Goal: Communication & Community: Participate in discussion

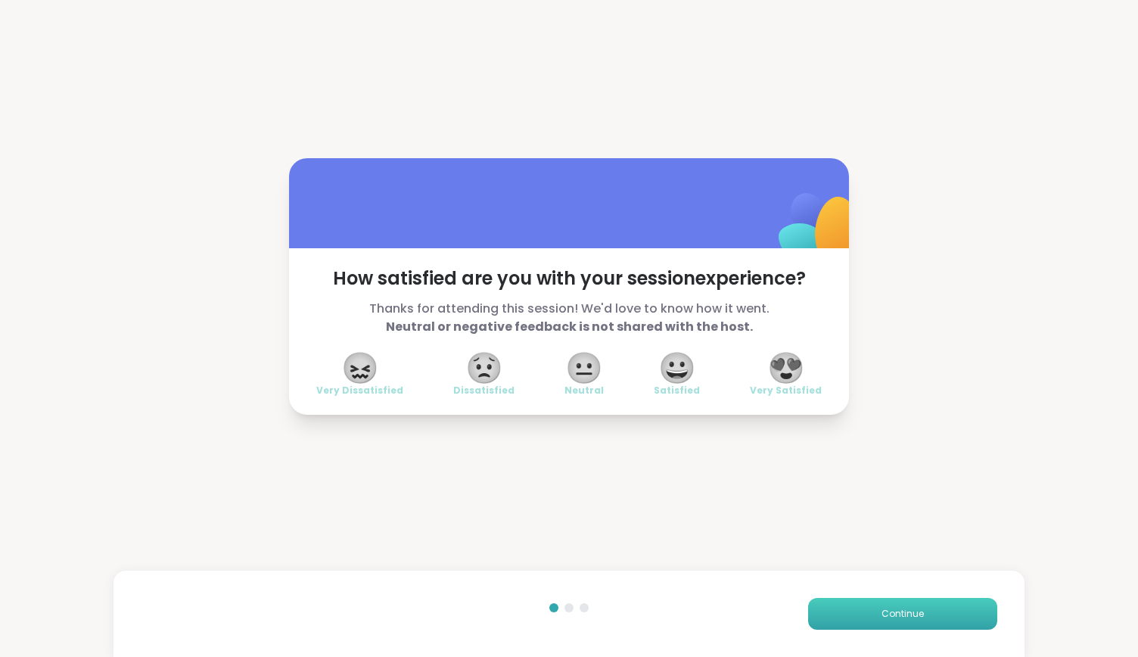
click at [882, 609] on span "Continue" at bounding box center [903, 614] width 42 height 14
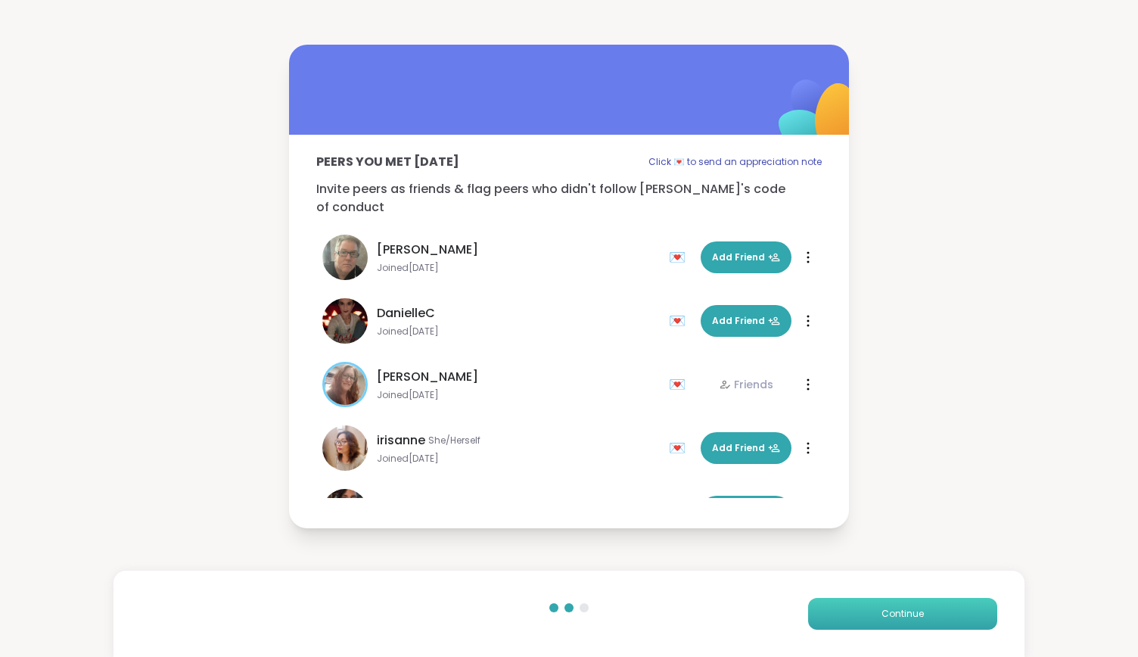
click at [882, 609] on span "Continue" at bounding box center [903, 614] width 42 height 14
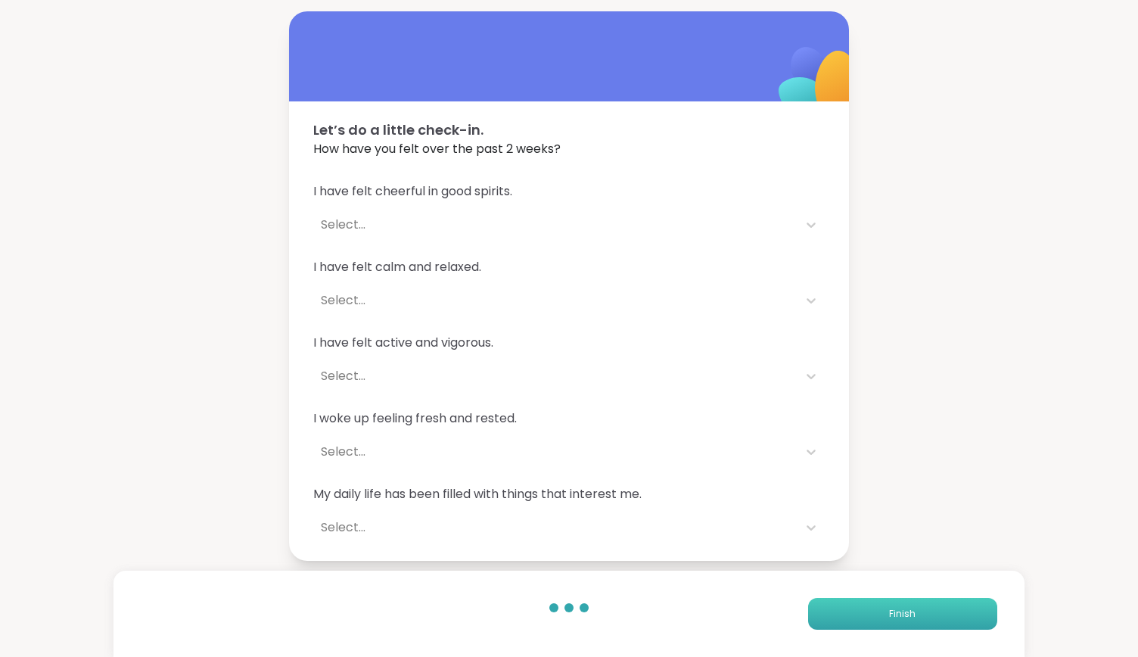
click at [877, 609] on button "Finish" at bounding box center [902, 614] width 189 height 32
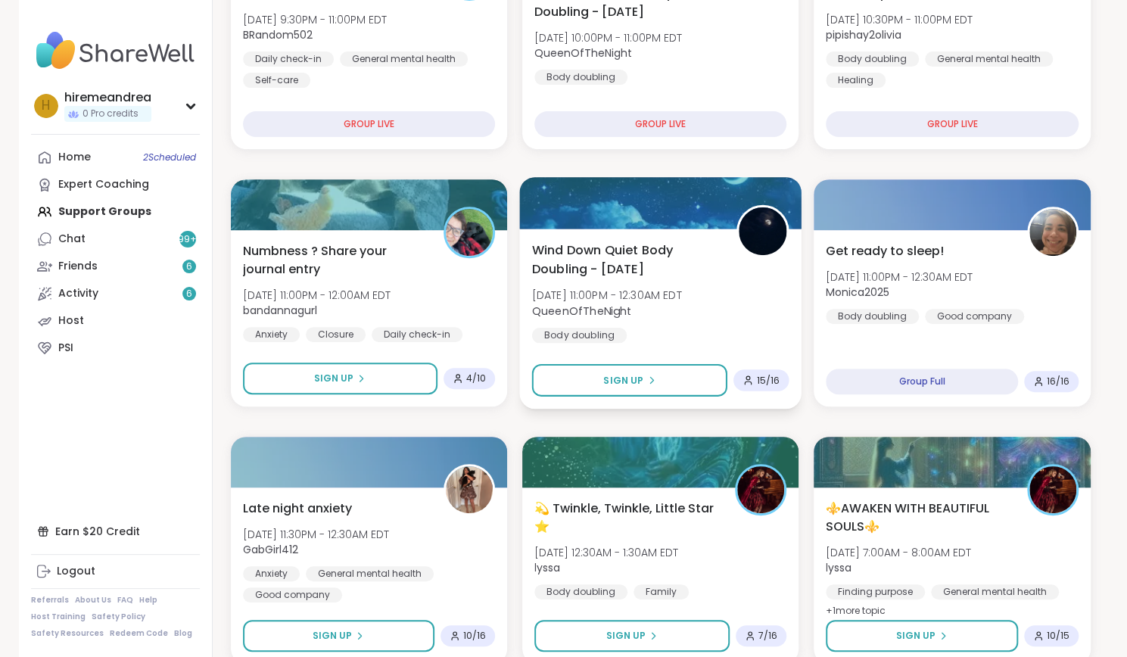
scroll to position [273, 0]
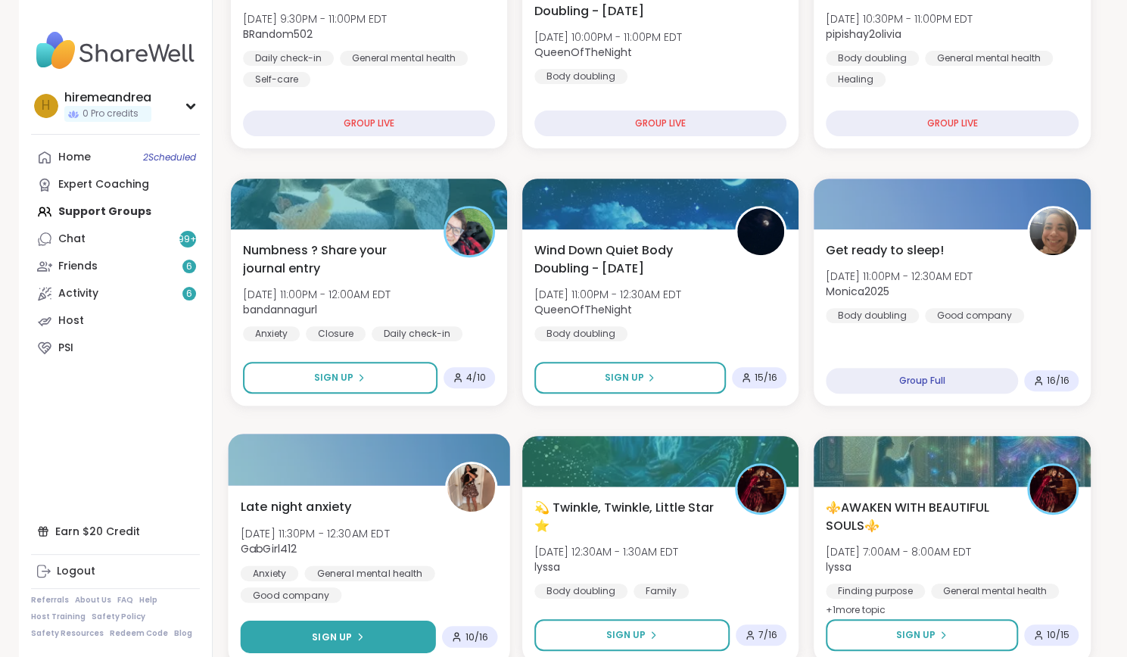
click at [386, 631] on button "Sign Up" at bounding box center [337, 637] width 195 height 33
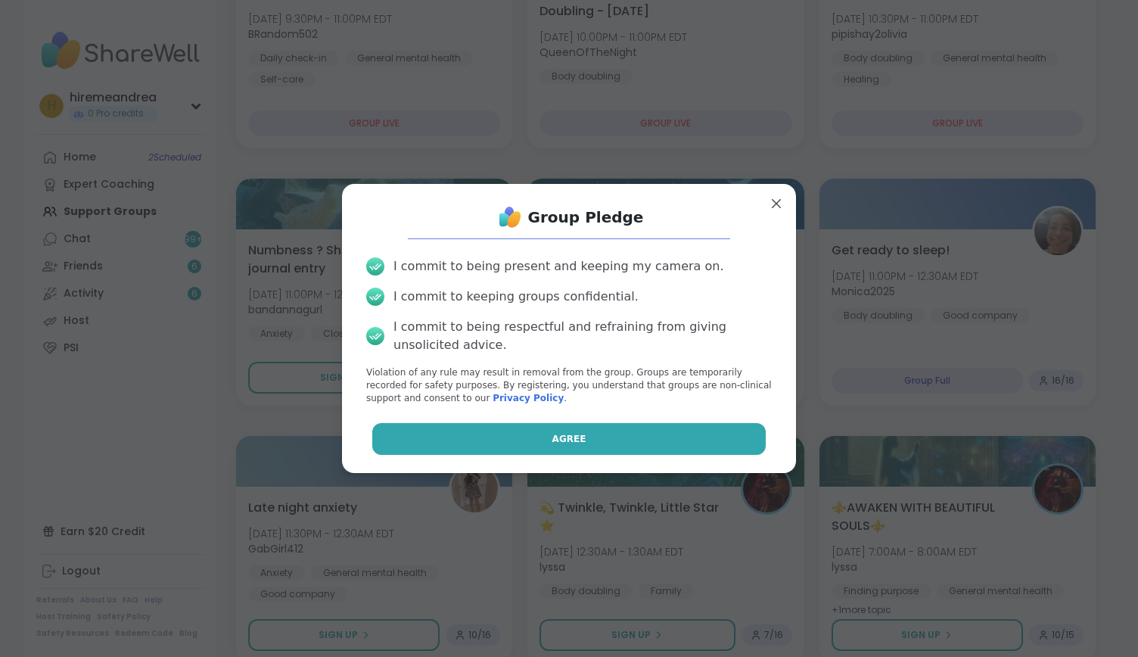
click at [541, 434] on button "Agree" at bounding box center [569, 439] width 394 height 32
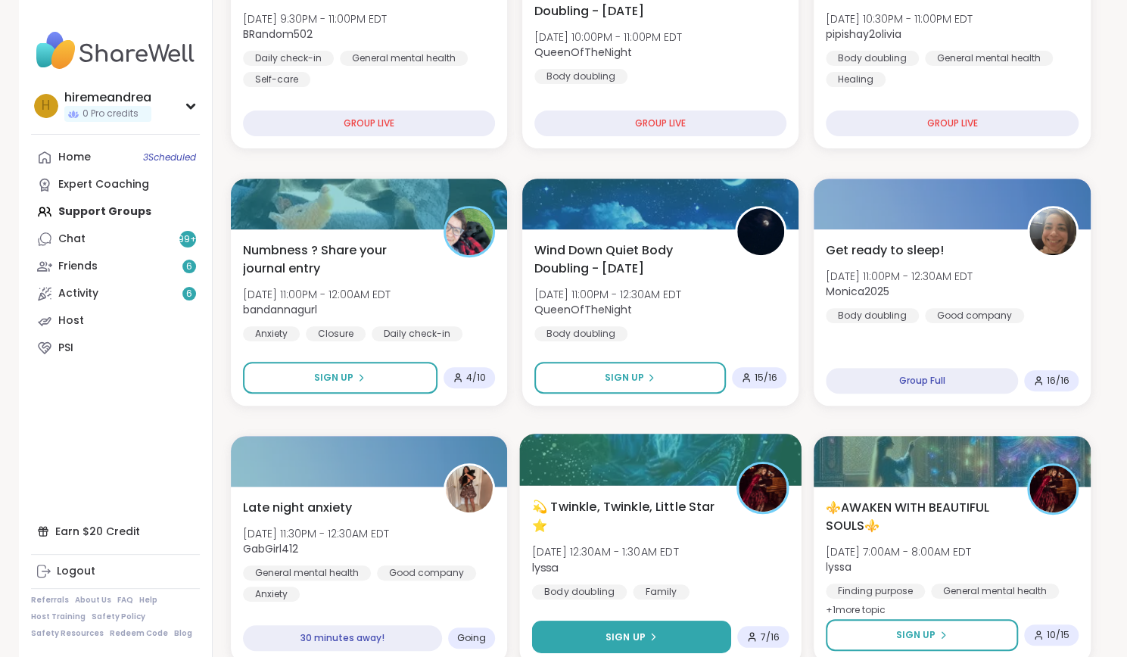
click at [609, 634] on span "Sign Up" at bounding box center [626, 637] width 40 height 14
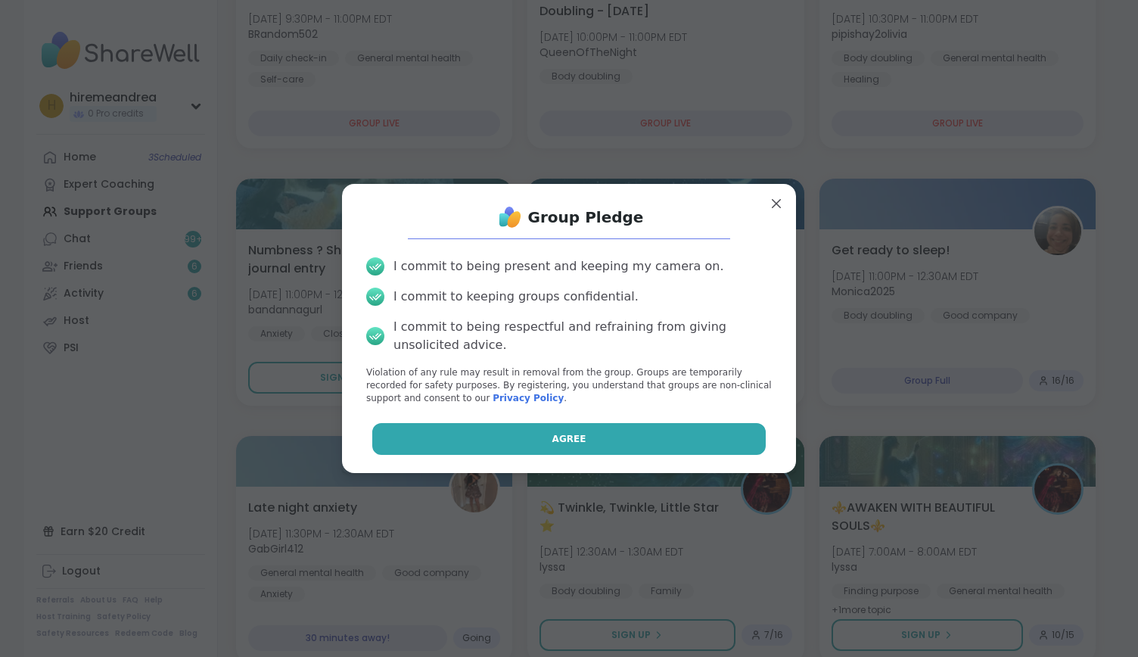
click at [581, 428] on button "Agree" at bounding box center [569, 439] width 394 height 32
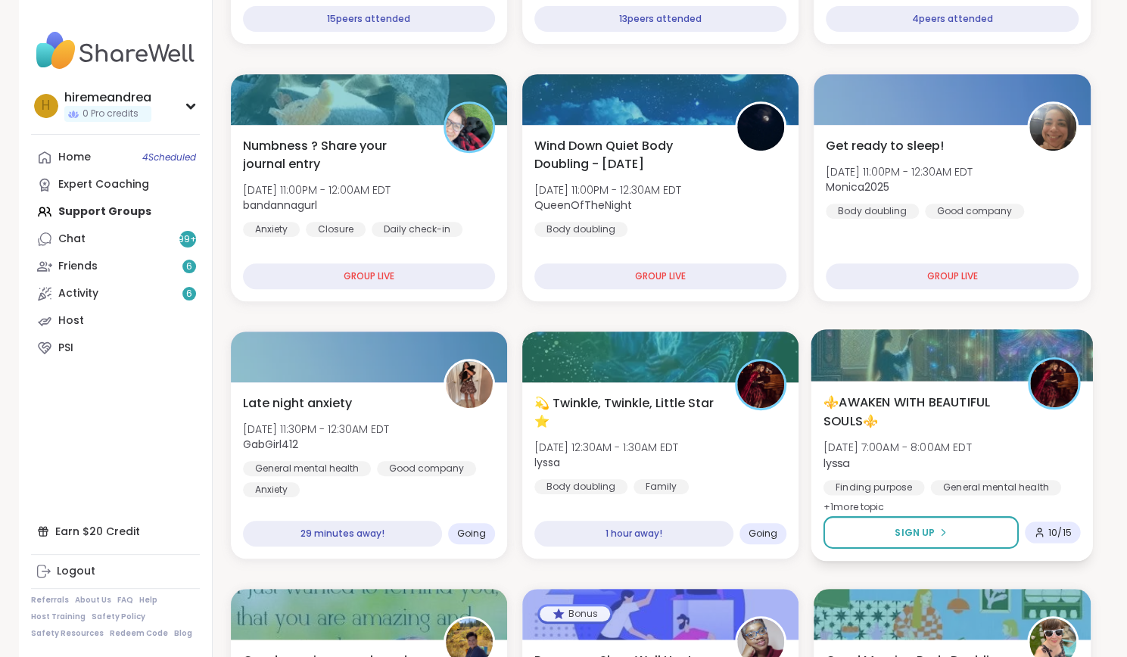
scroll to position [403, 0]
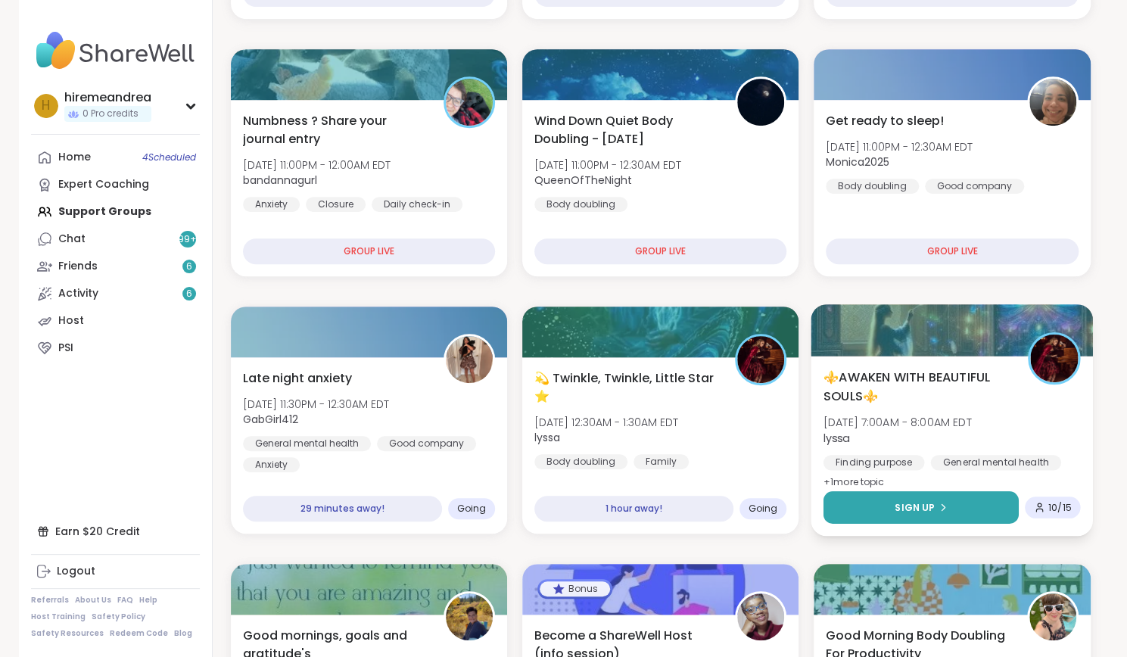
click at [923, 509] on span "Sign Up" at bounding box center [915, 507] width 40 height 14
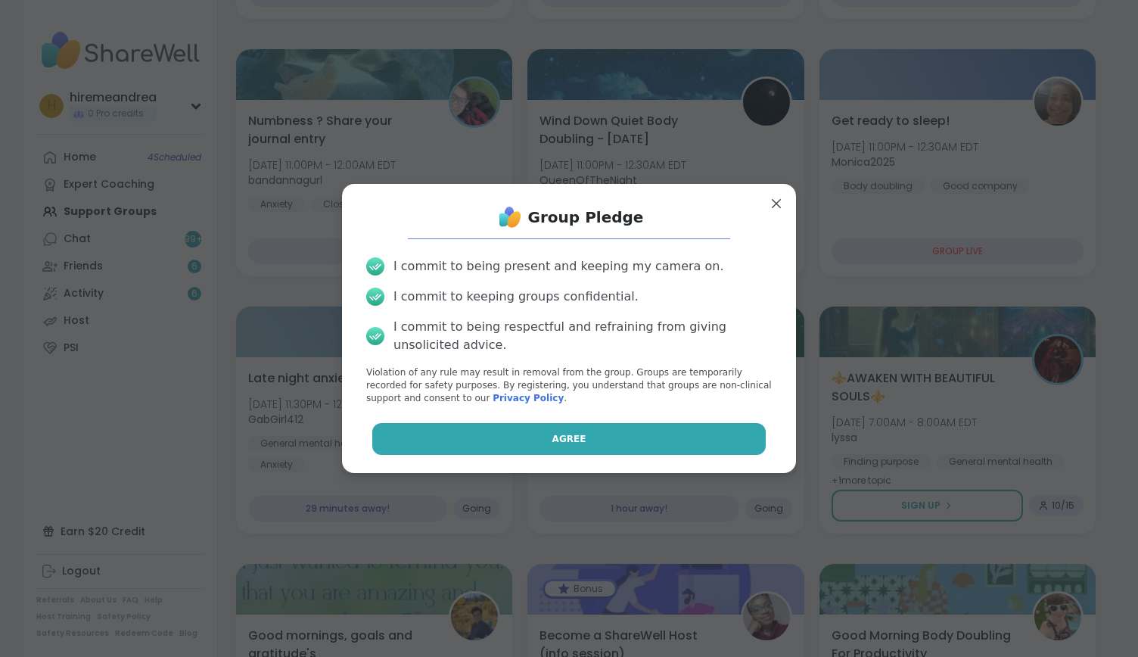
click at [702, 438] on button "Agree" at bounding box center [569, 439] width 394 height 32
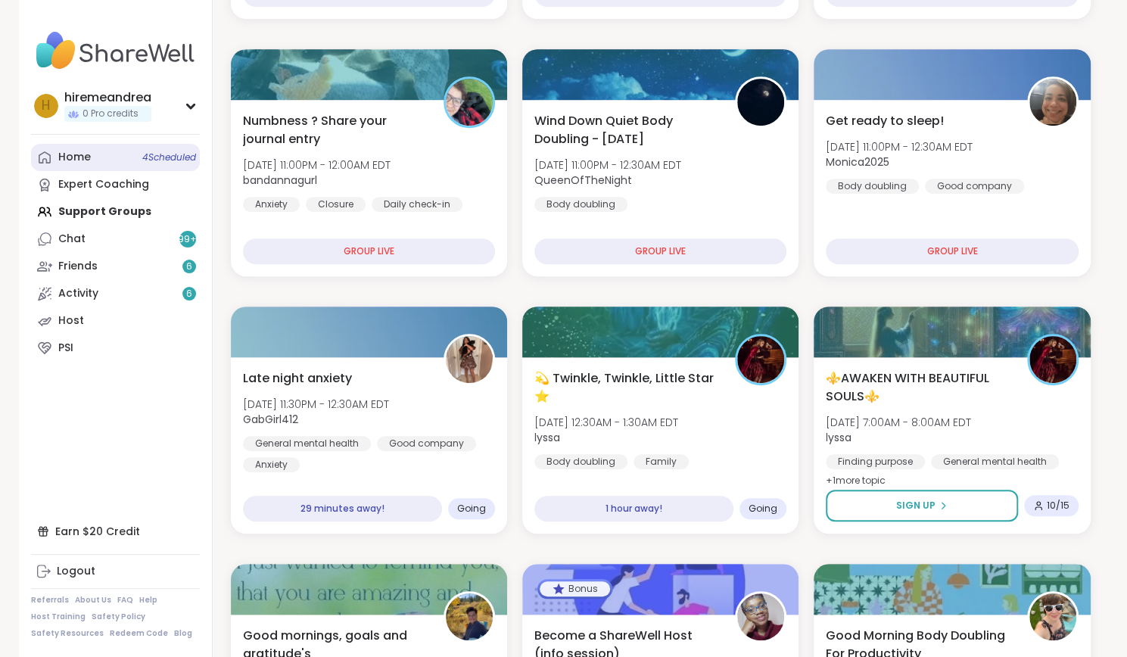
click at [79, 157] on div "Home 4 Scheduled" at bounding box center [74, 157] width 33 height 15
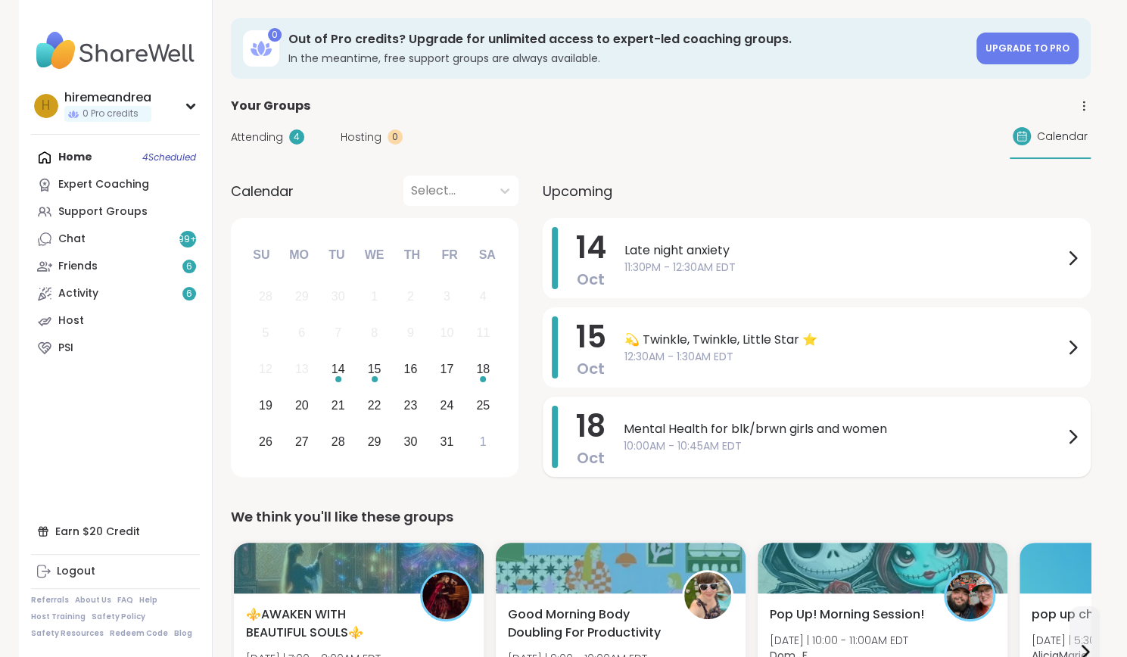
click at [714, 449] on span "10:00AM - 10:45AM EDT" at bounding box center [844, 446] width 440 height 16
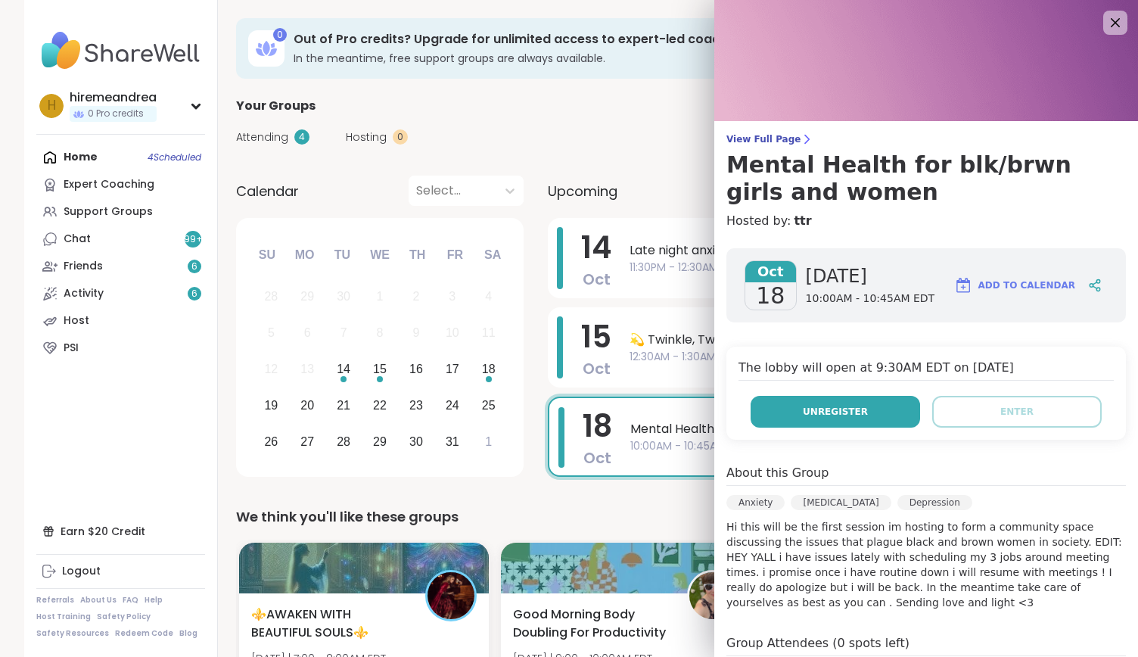
click at [803, 414] on span "Unregister" at bounding box center [835, 412] width 65 height 14
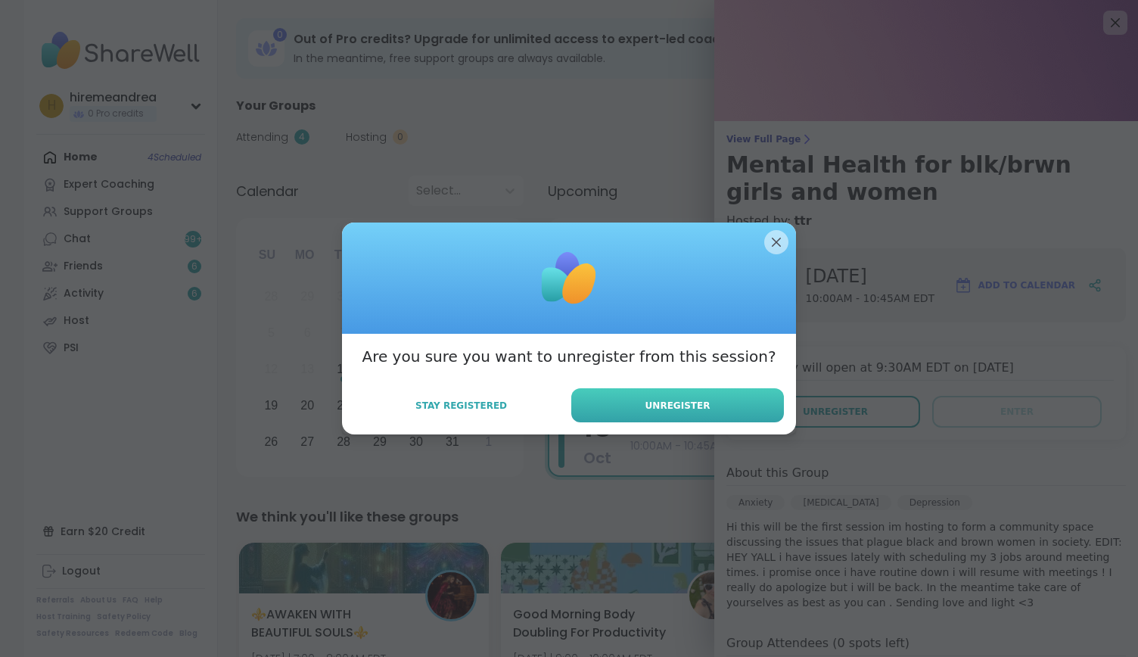
click at [695, 411] on span "Unregister" at bounding box center [678, 406] width 65 height 14
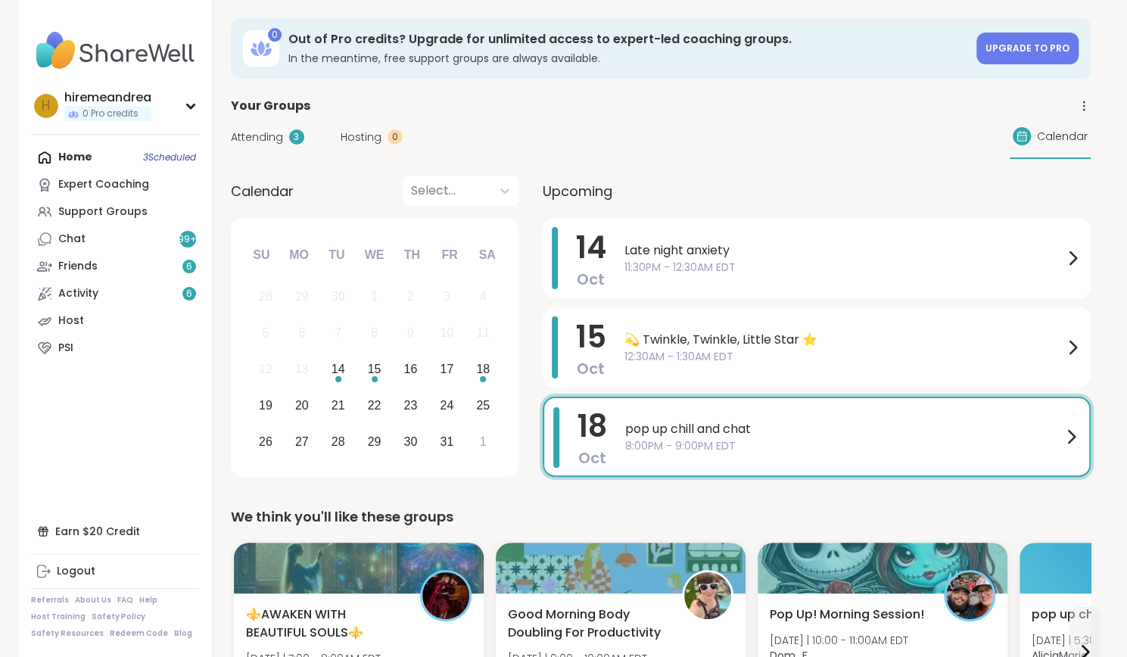
click at [695, 411] on div "pop up chill and chat 8:00PM - 9:00PM EDT" at bounding box center [852, 436] width 455 height 59
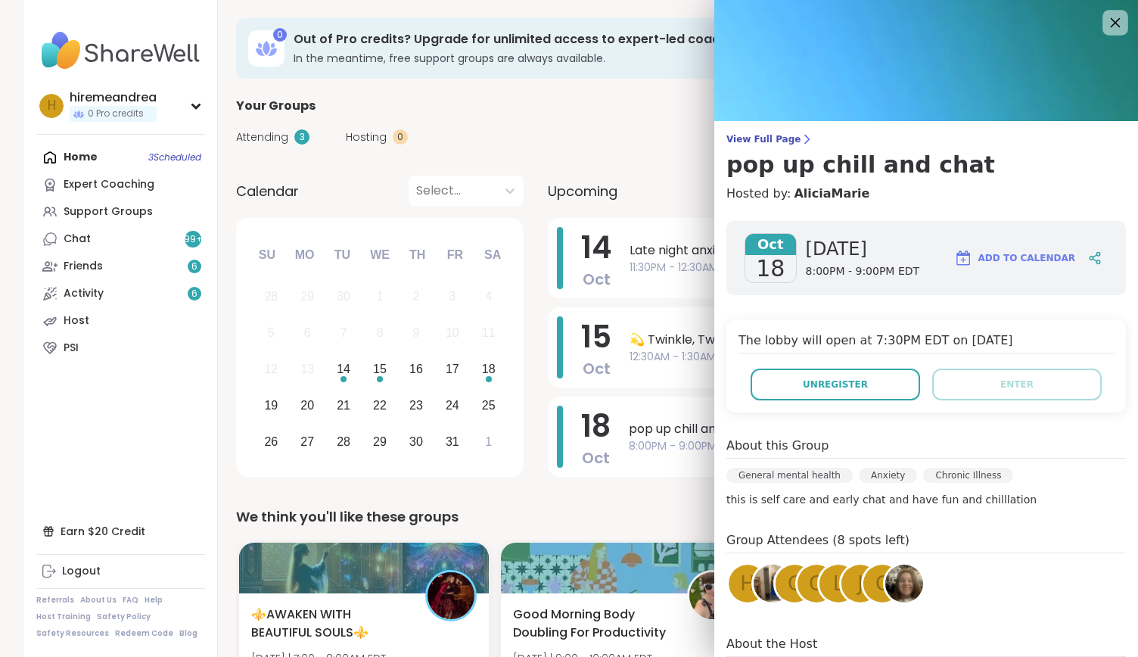
click at [1111, 20] on icon at bounding box center [1116, 23] width 10 height 10
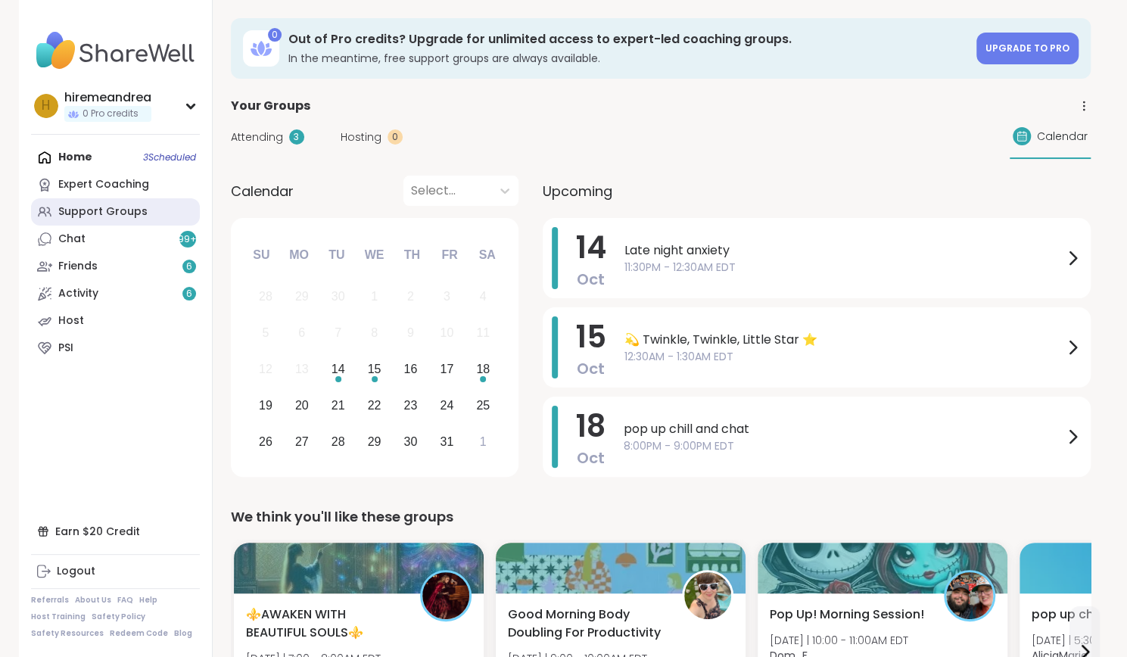
click at [138, 213] on div "Support Groups" at bounding box center [102, 211] width 89 height 15
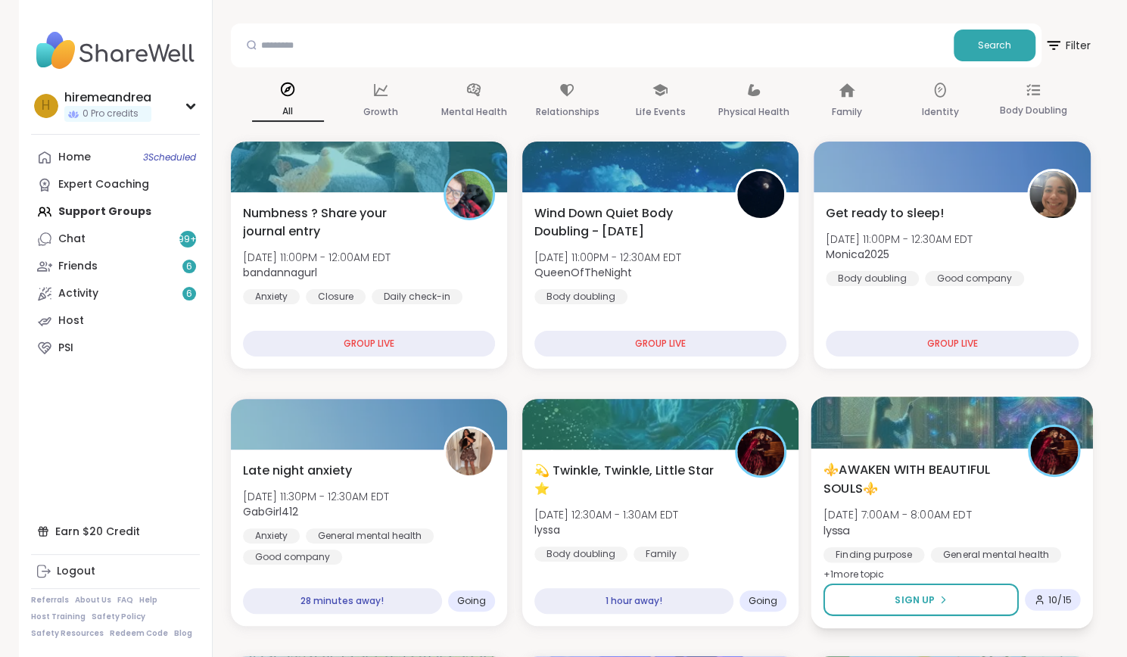
scroll to position [64, 0]
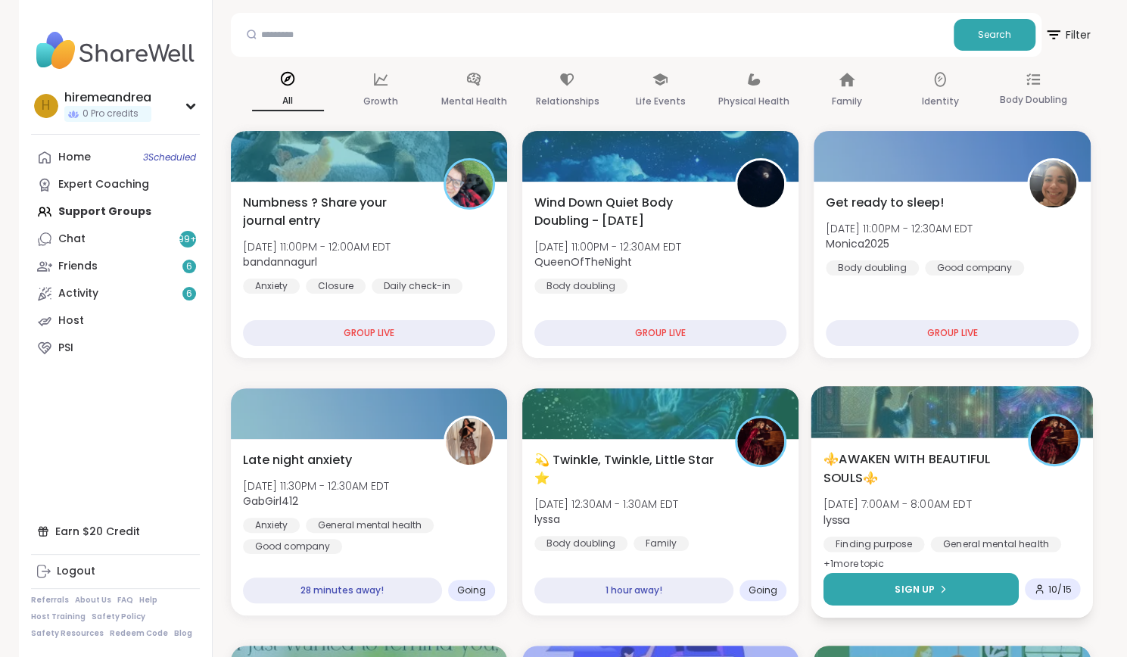
click at [957, 587] on button "Sign Up" at bounding box center [921, 589] width 195 height 33
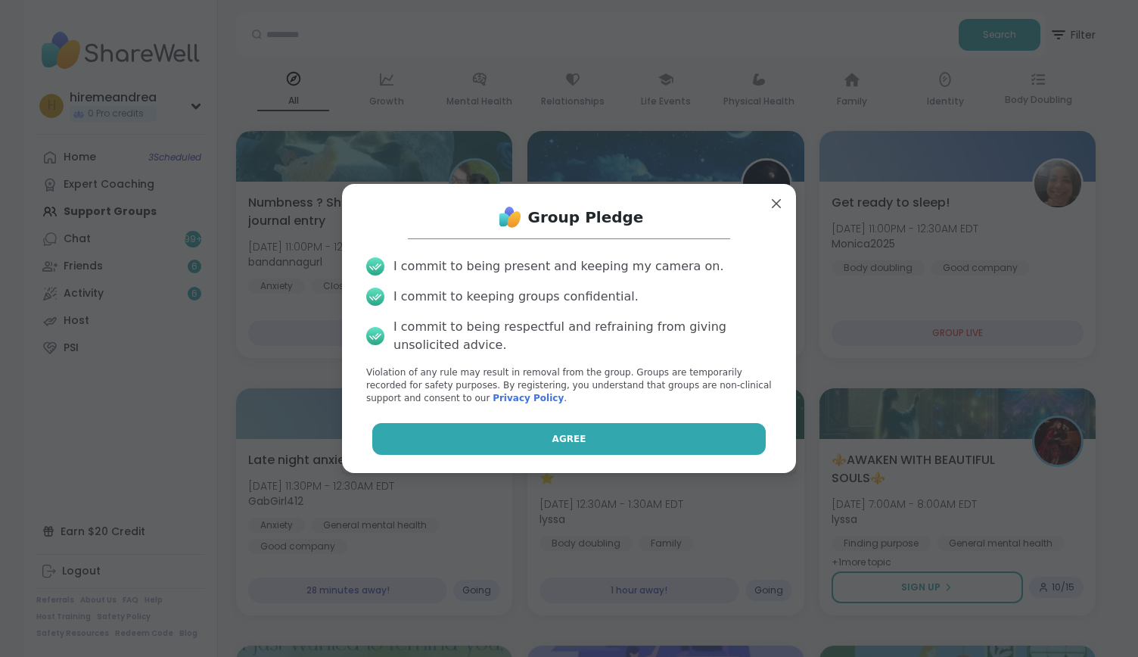
click at [669, 423] on button "Agree" at bounding box center [569, 439] width 394 height 32
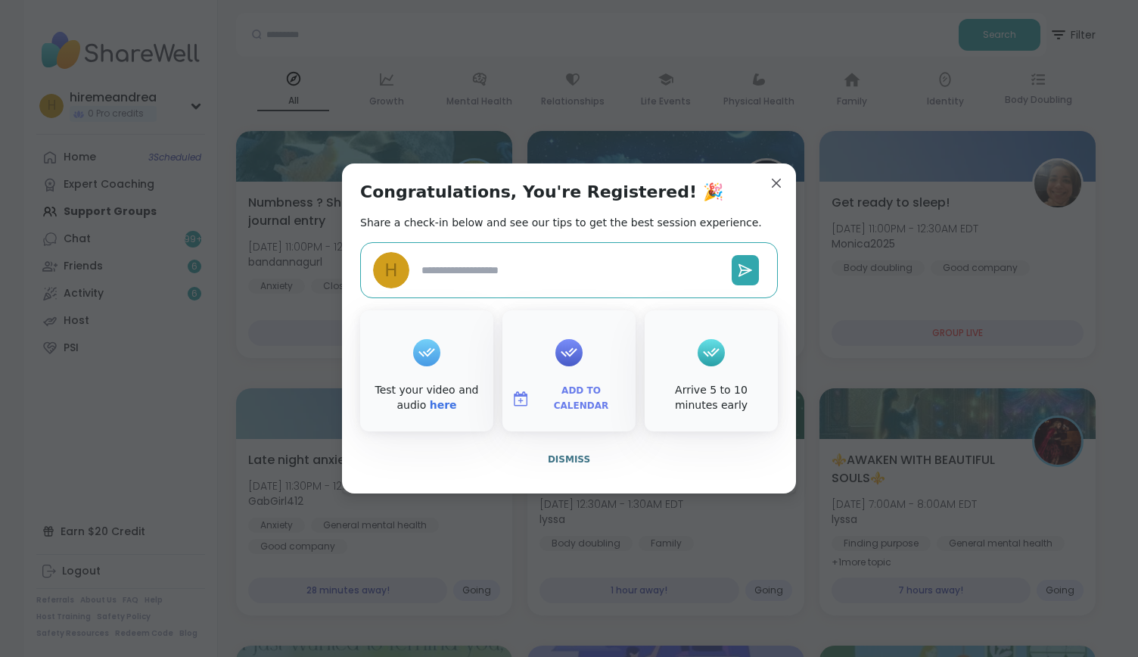
type textarea "*"
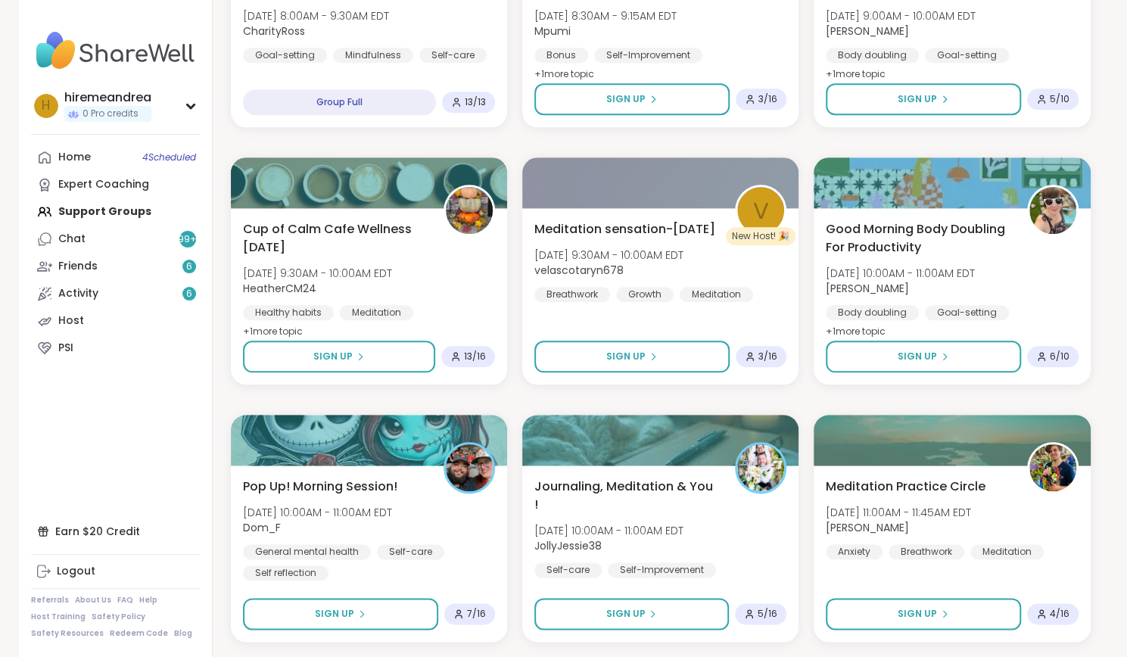
scroll to position [810, 0]
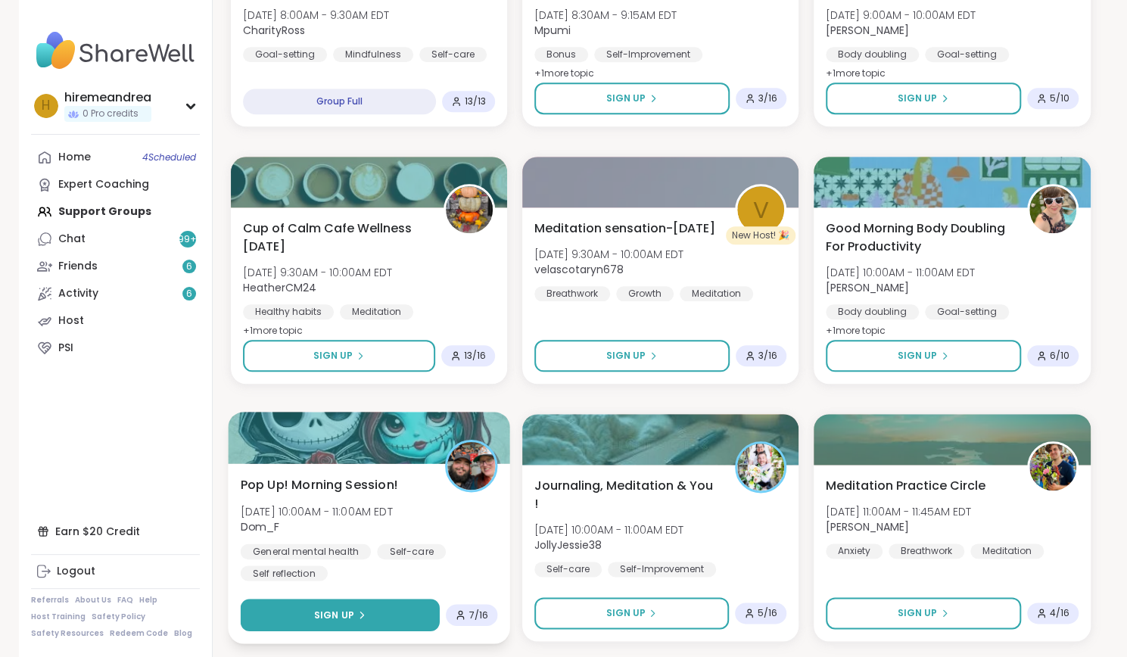
click at [346, 617] on span "Sign Up" at bounding box center [333, 615] width 40 height 14
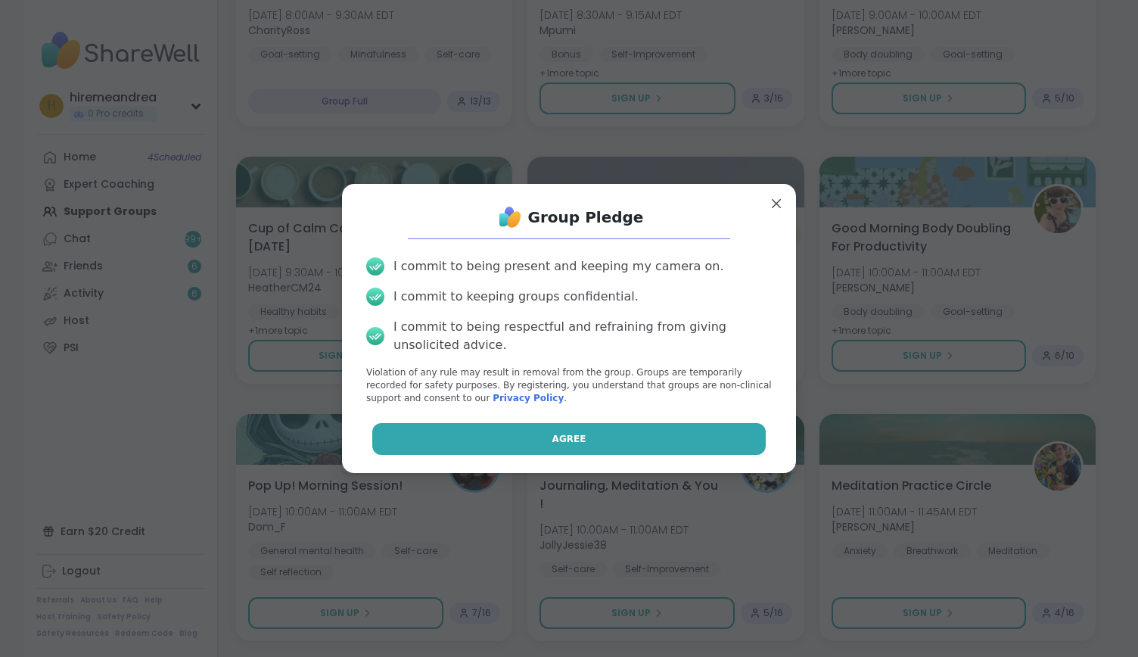
click at [553, 435] on span "Agree" at bounding box center [570, 439] width 34 height 14
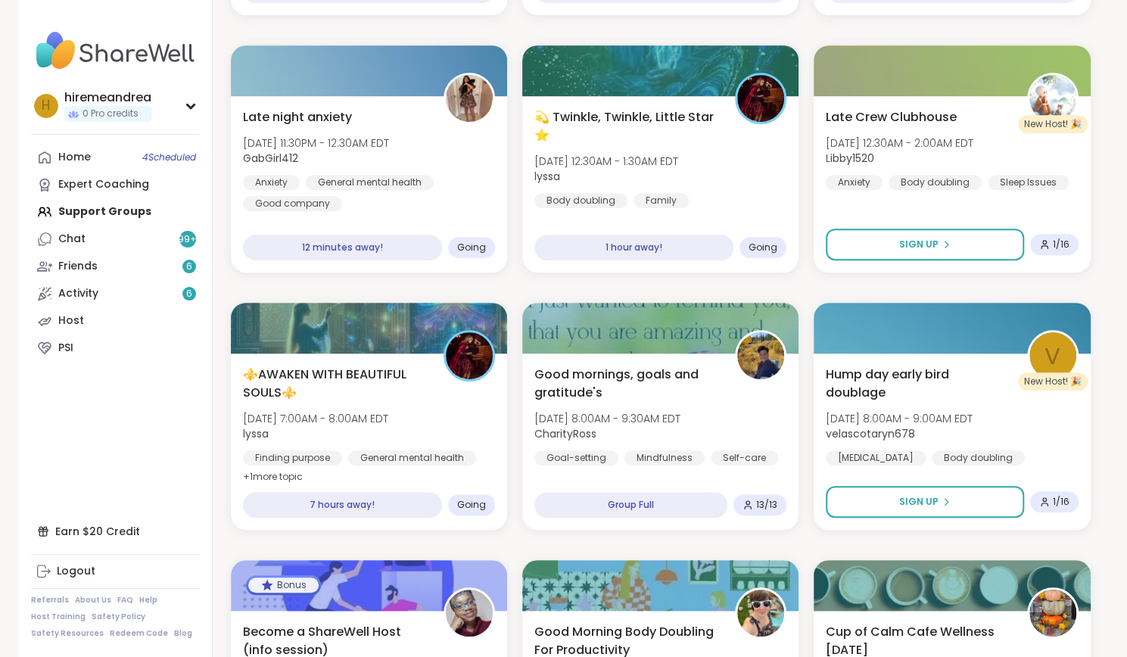
scroll to position [403, 0]
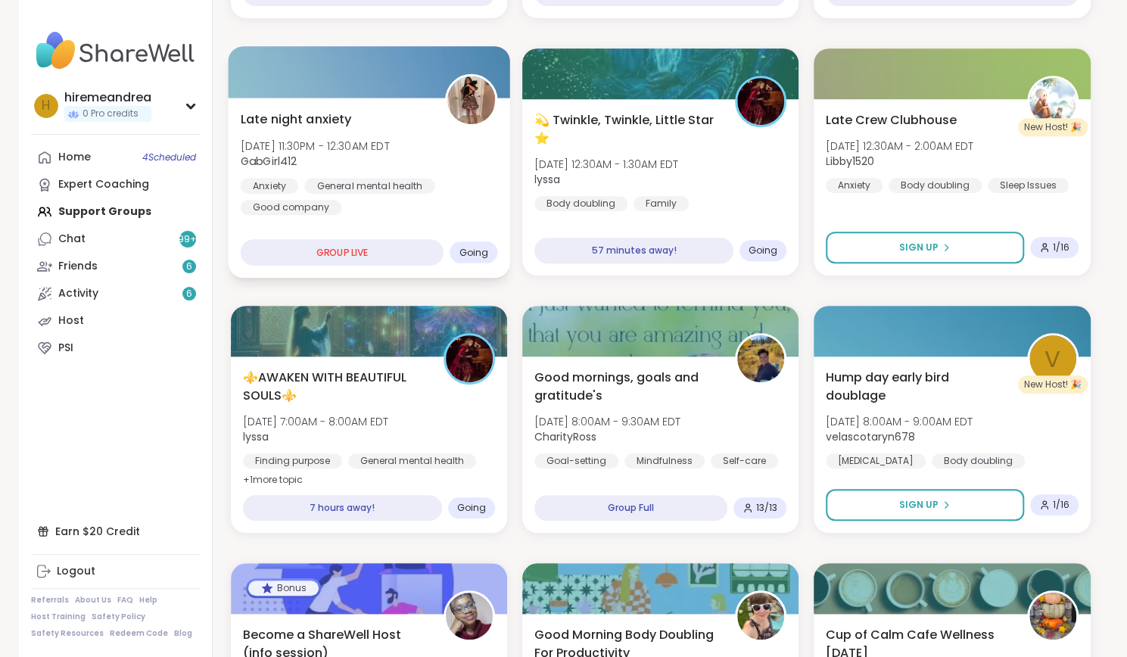
click at [383, 220] on div "Late night anxiety Tue, Oct 14 | 11:30PM - 12:30AM EDT GabGirl412 Anxiety Gener…" at bounding box center [369, 188] width 282 height 180
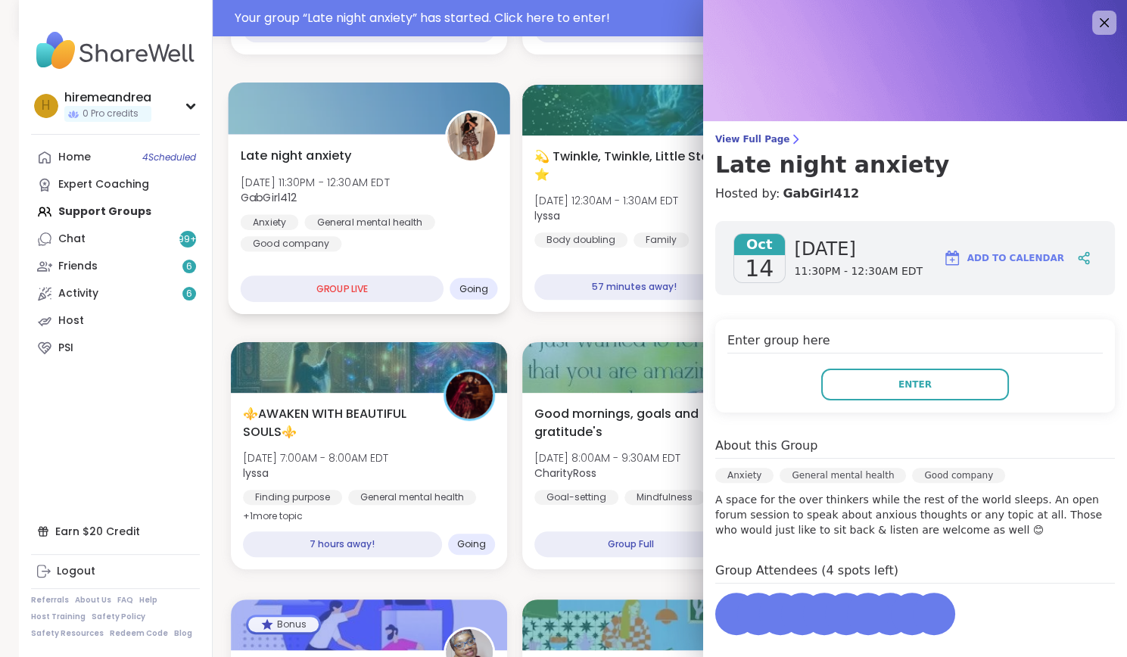
scroll to position [440, 0]
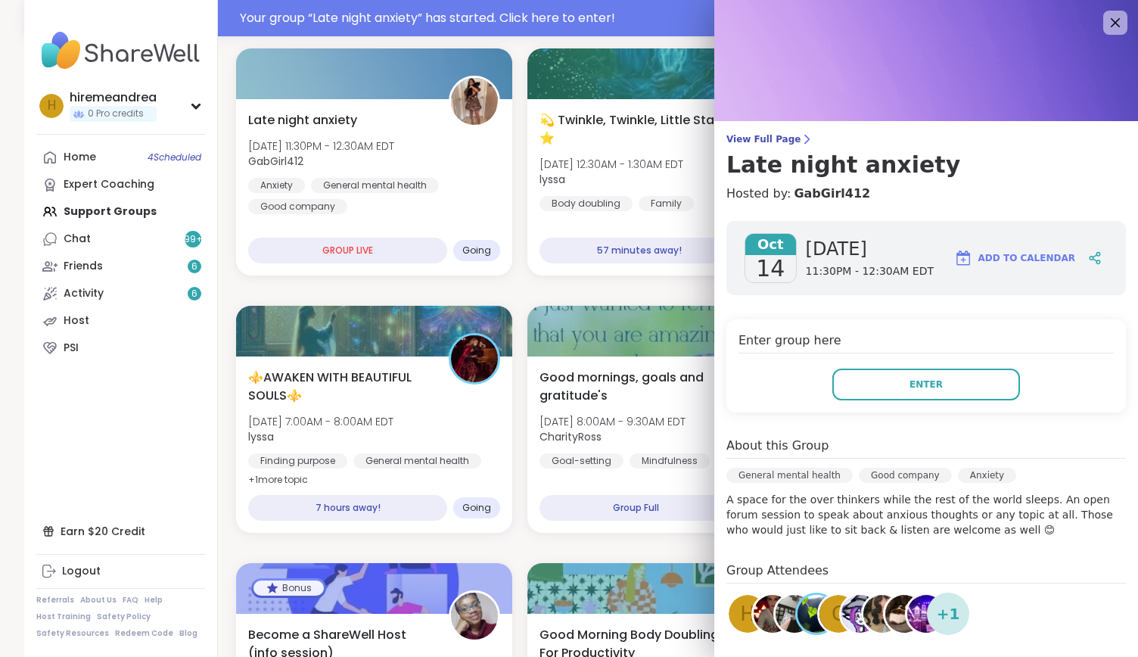
click at [933, 366] on div "Enter group here Enter" at bounding box center [927, 365] width 400 height 93
click at [923, 381] on button "Enter" at bounding box center [927, 385] width 188 height 32
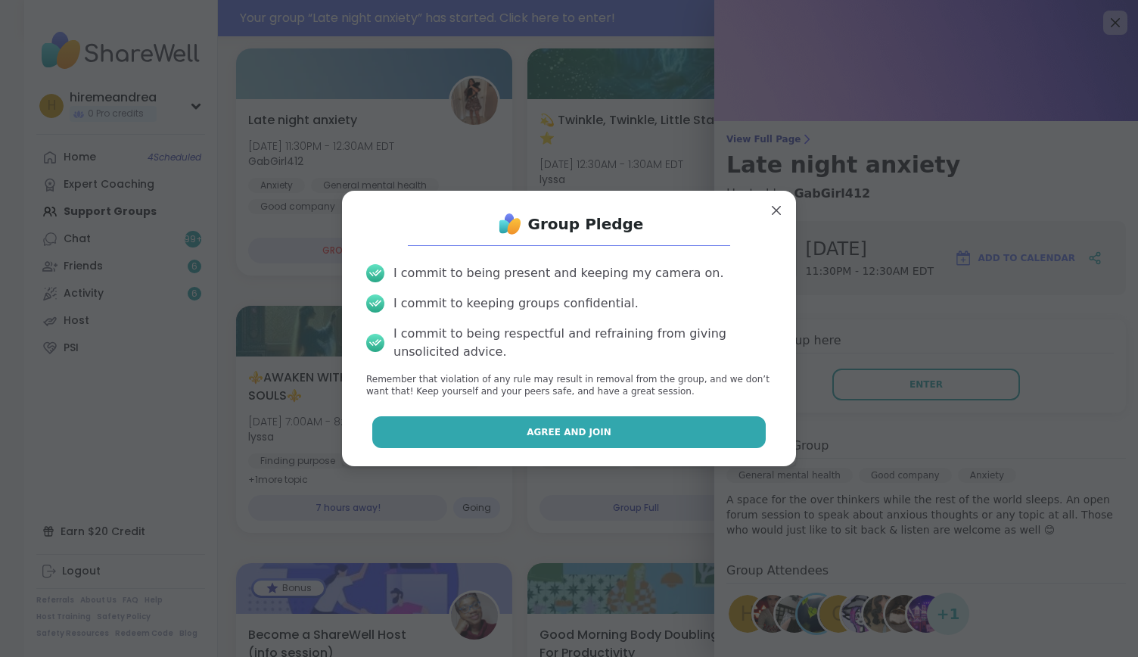
click at [595, 438] on button "Agree and Join" at bounding box center [569, 432] width 394 height 32
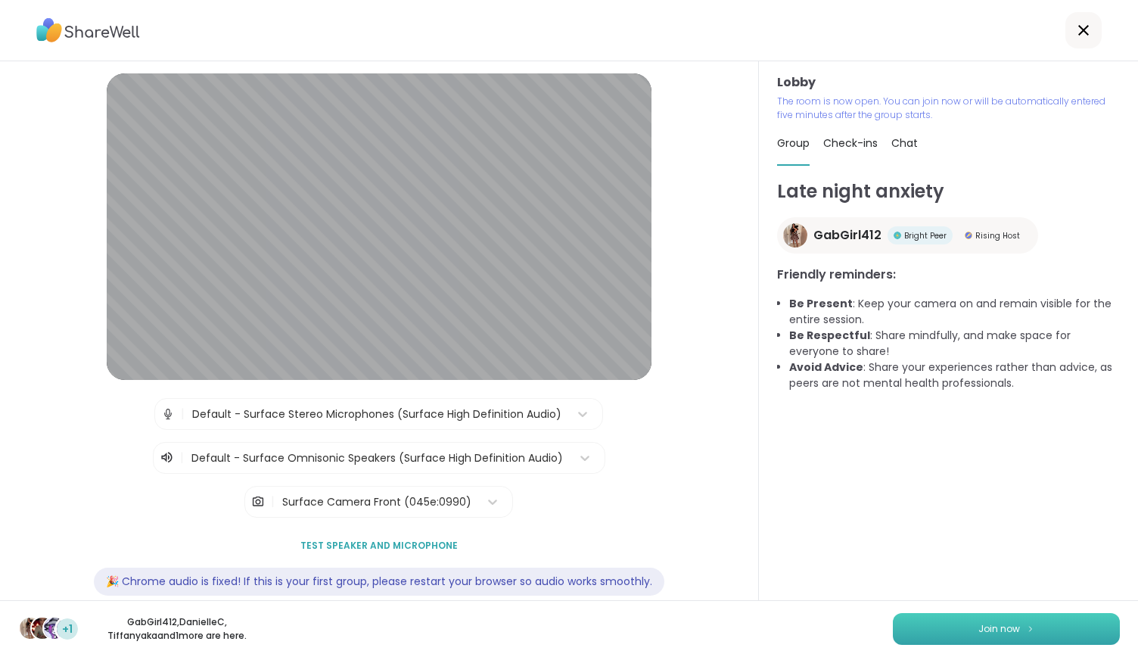
click at [995, 642] on button "Join now" at bounding box center [1006, 629] width 227 height 32
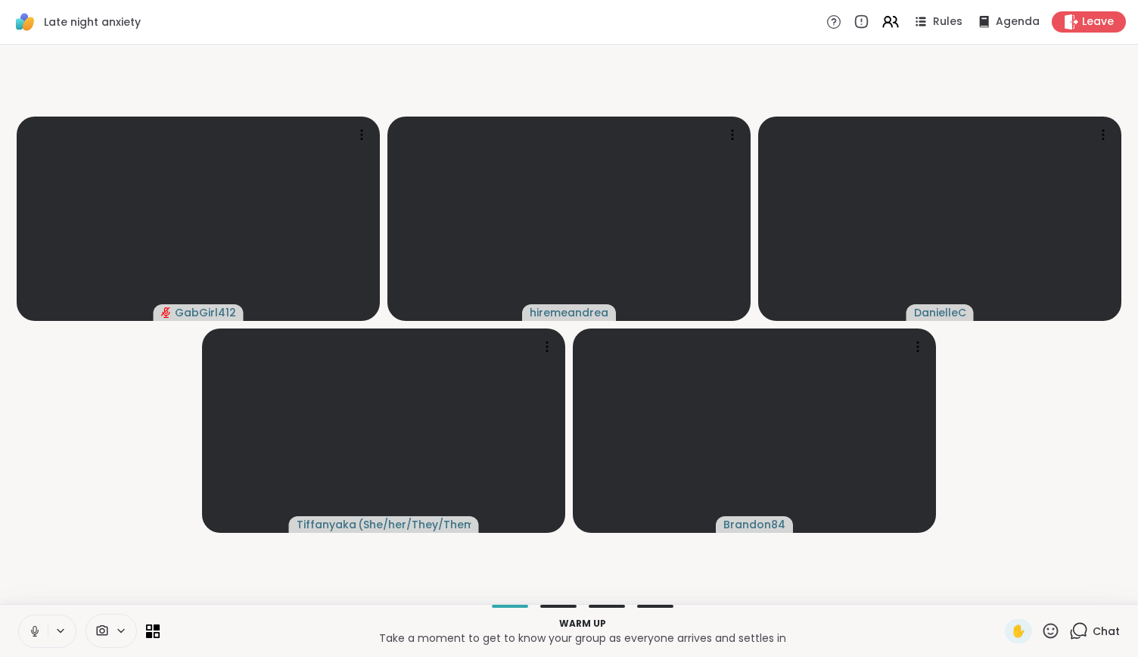
click at [31, 632] on icon at bounding box center [35, 631] width 14 height 14
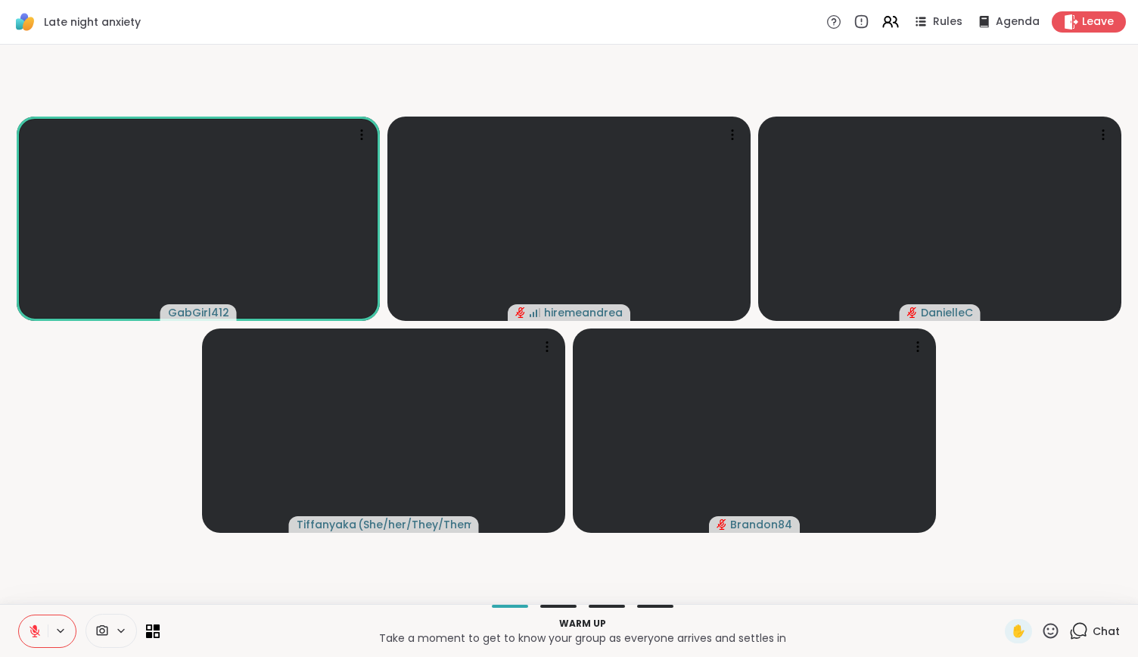
click at [31, 632] on icon at bounding box center [35, 631] width 11 height 11
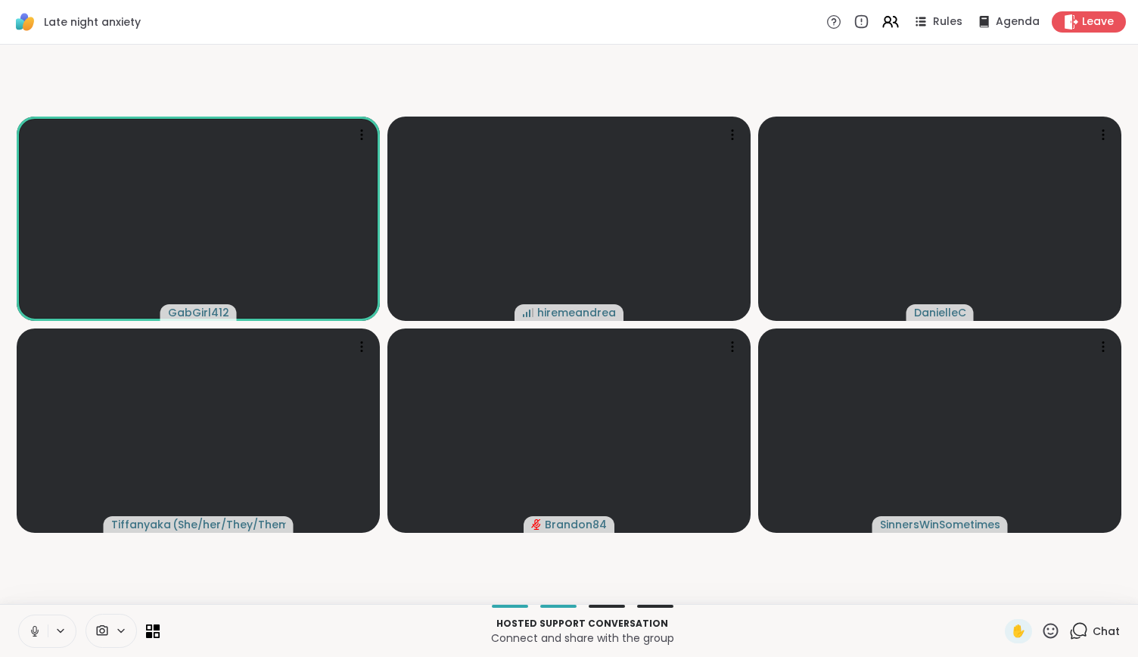
click at [778, 582] on video-player-container "GabGirl412 hiremeandrea DanielleC Tiffanyaka ( She/her/They/Them ) Brandon84 Si…" at bounding box center [569, 324] width 1120 height 547
click at [28, 628] on icon at bounding box center [35, 631] width 14 height 14
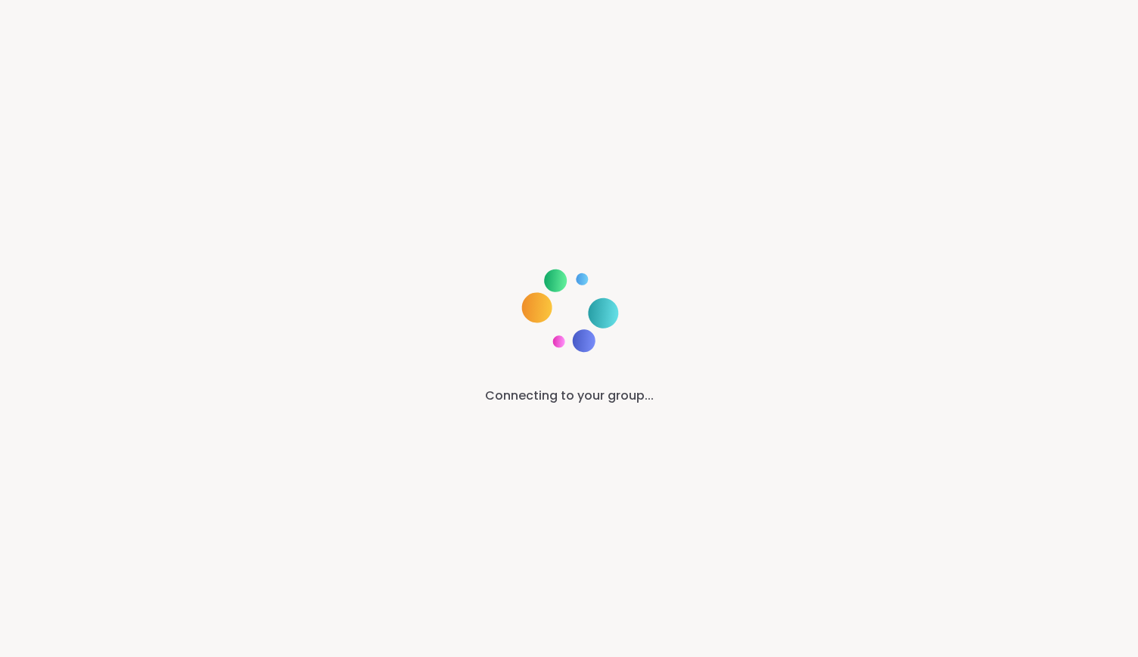
click at [615, 550] on div "Connecting to your group..." at bounding box center [569, 328] width 1138 height 657
click at [618, 478] on div "Connecting to your group..." at bounding box center [569, 328] width 1138 height 657
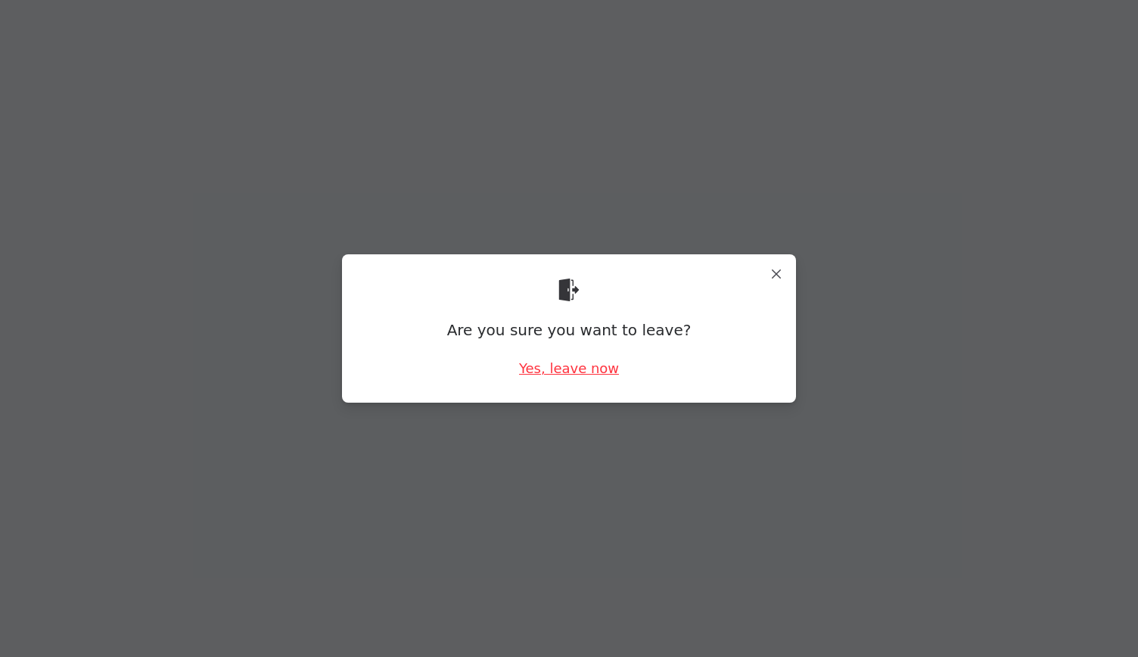
click at [568, 372] on div "Yes, leave now" at bounding box center [569, 368] width 100 height 19
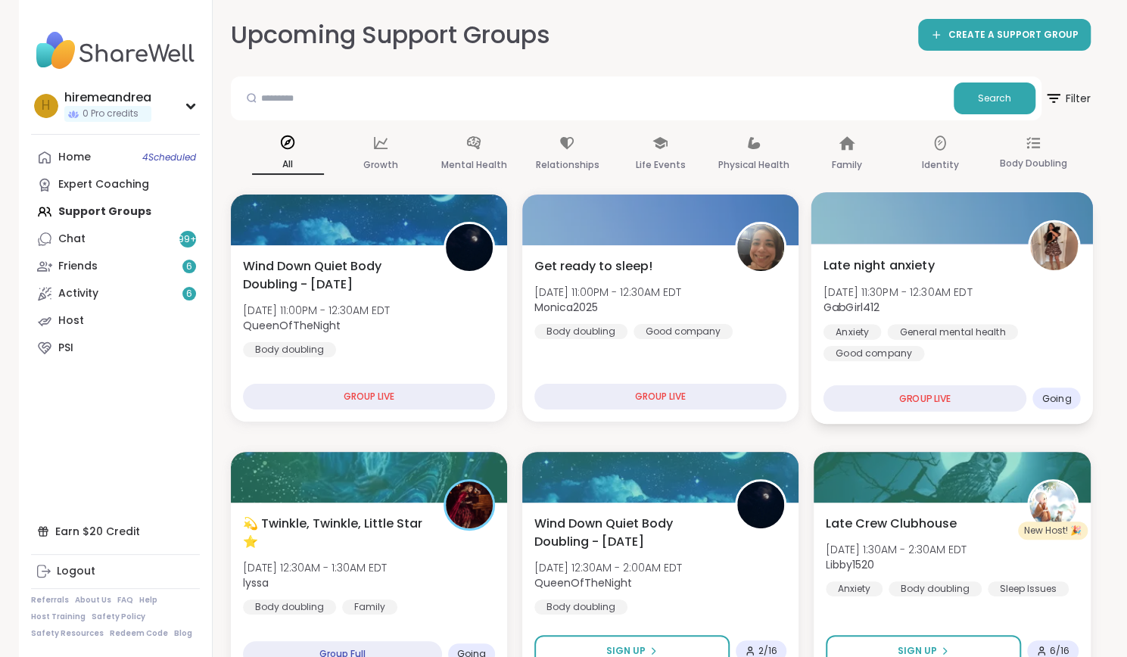
click at [896, 393] on div "GROUP LIVE" at bounding box center [926, 398] width 204 height 26
click at [874, 360] on div "Good company" at bounding box center [874, 353] width 101 height 15
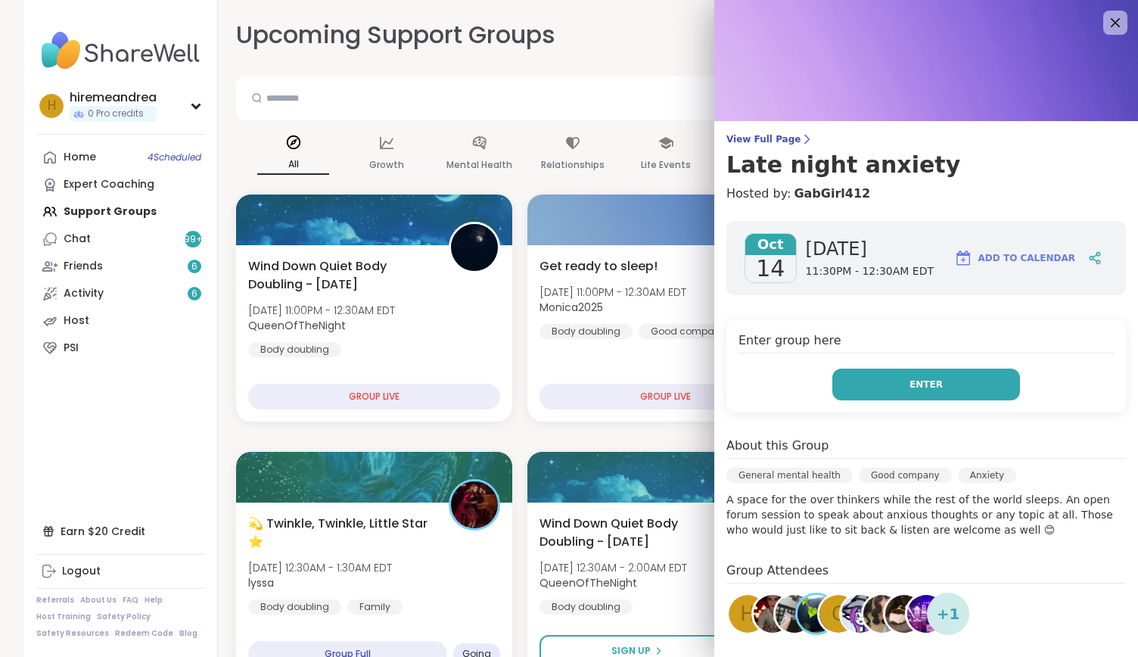
click at [878, 381] on button "Enter" at bounding box center [927, 385] width 188 height 32
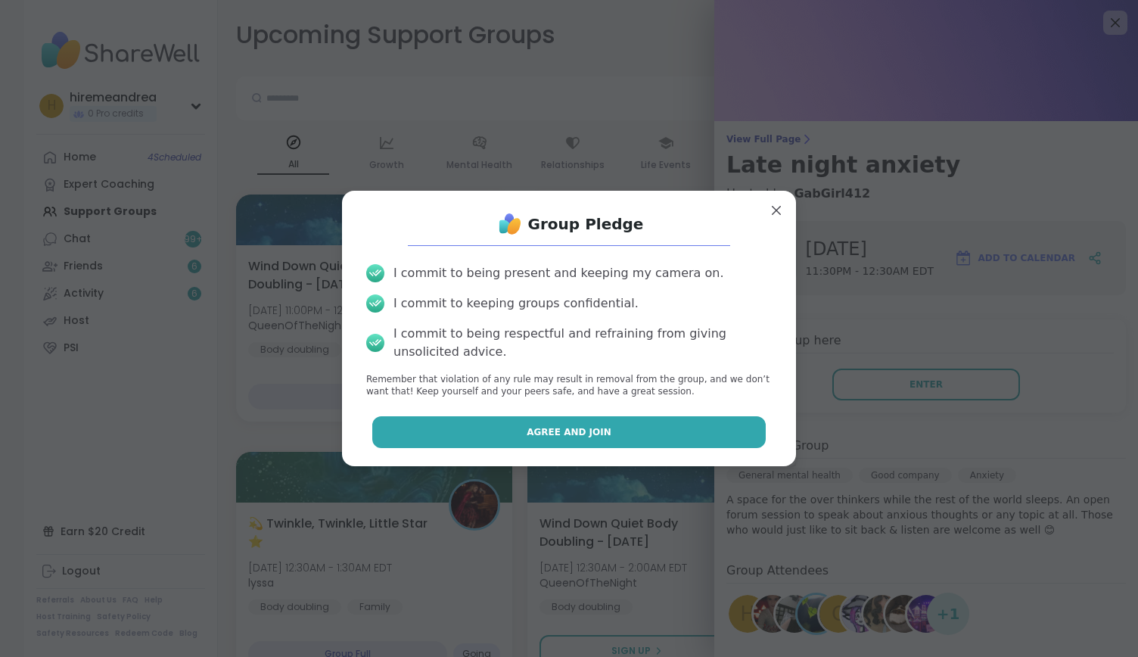
click at [621, 438] on button "Agree and Join" at bounding box center [569, 432] width 394 height 32
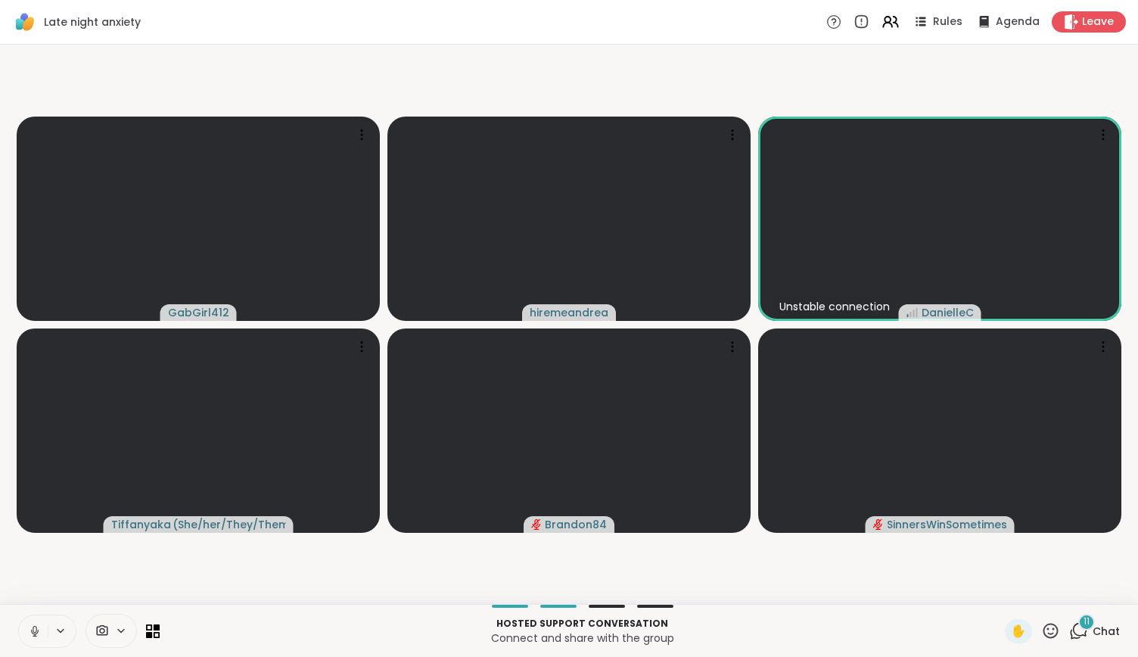
click at [36, 631] on icon at bounding box center [35, 629] width 4 height 7
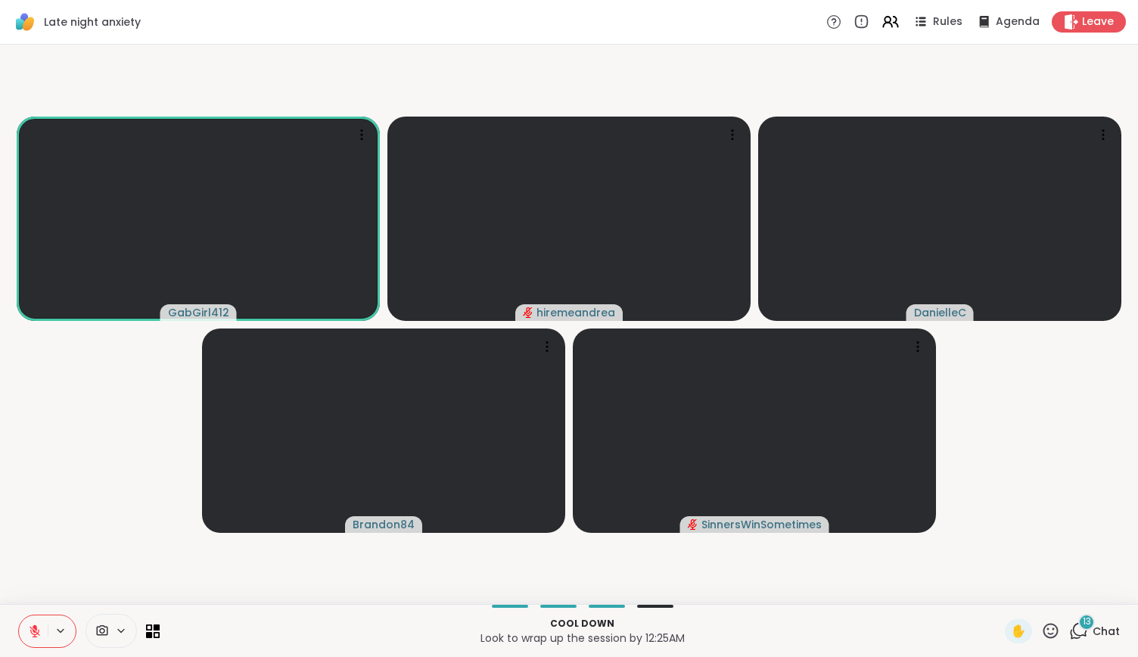
click at [36, 631] on icon at bounding box center [35, 627] width 5 height 6
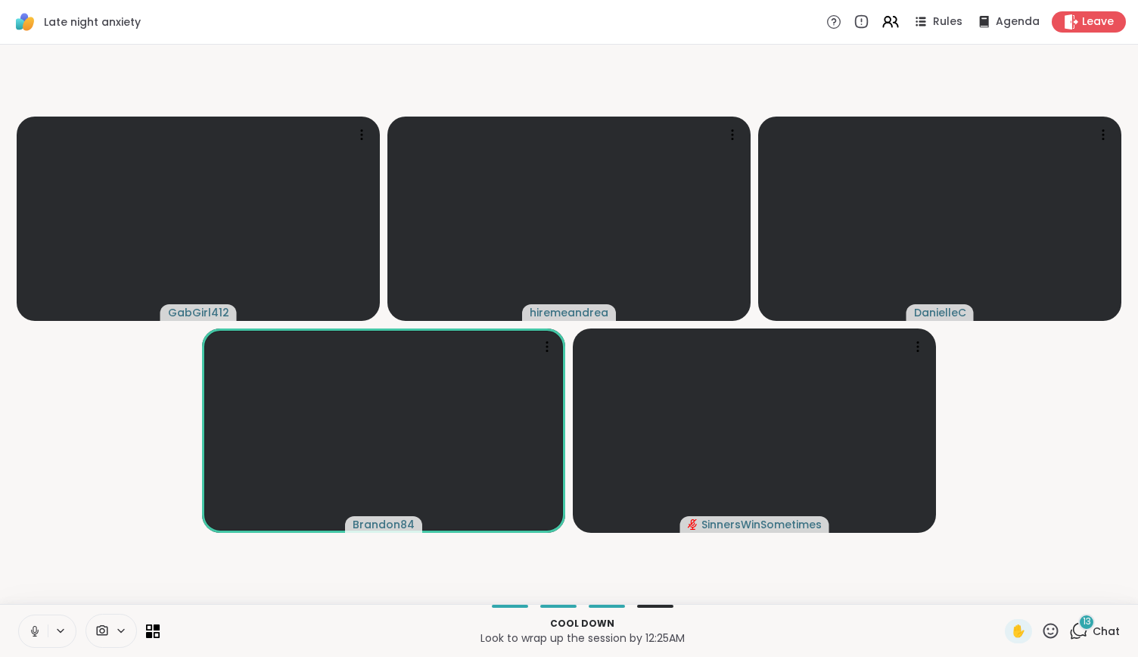
click at [32, 627] on icon at bounding box center [35, 631] width 14 height 14
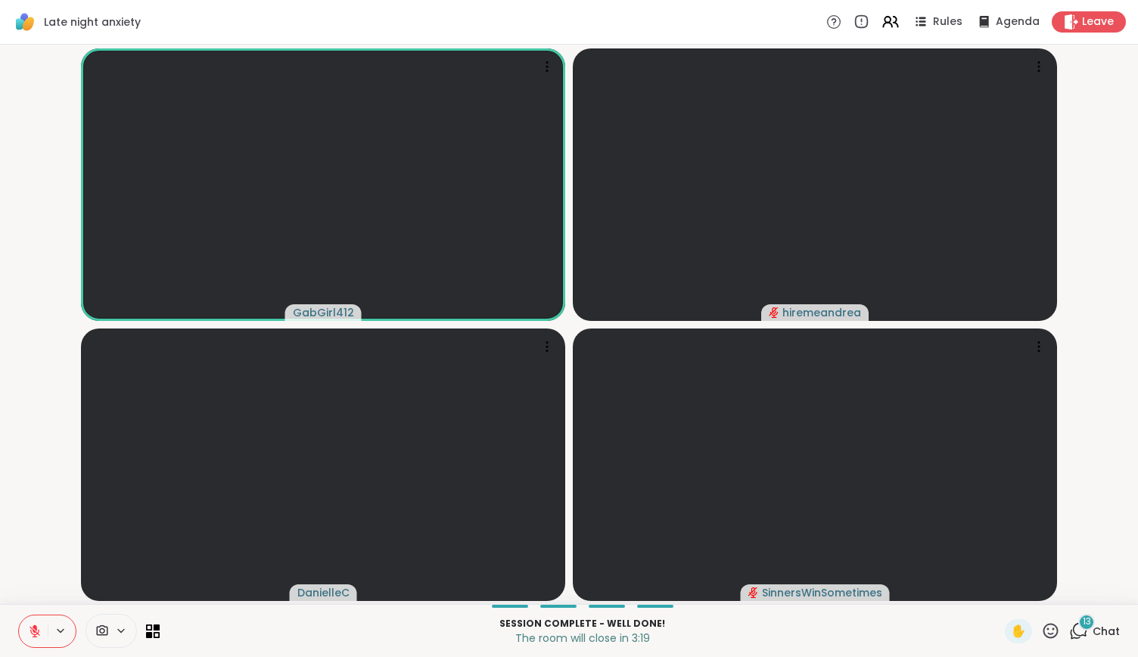
click at [26, 640] on button at bounding box center [33, 631] width 29 height 32
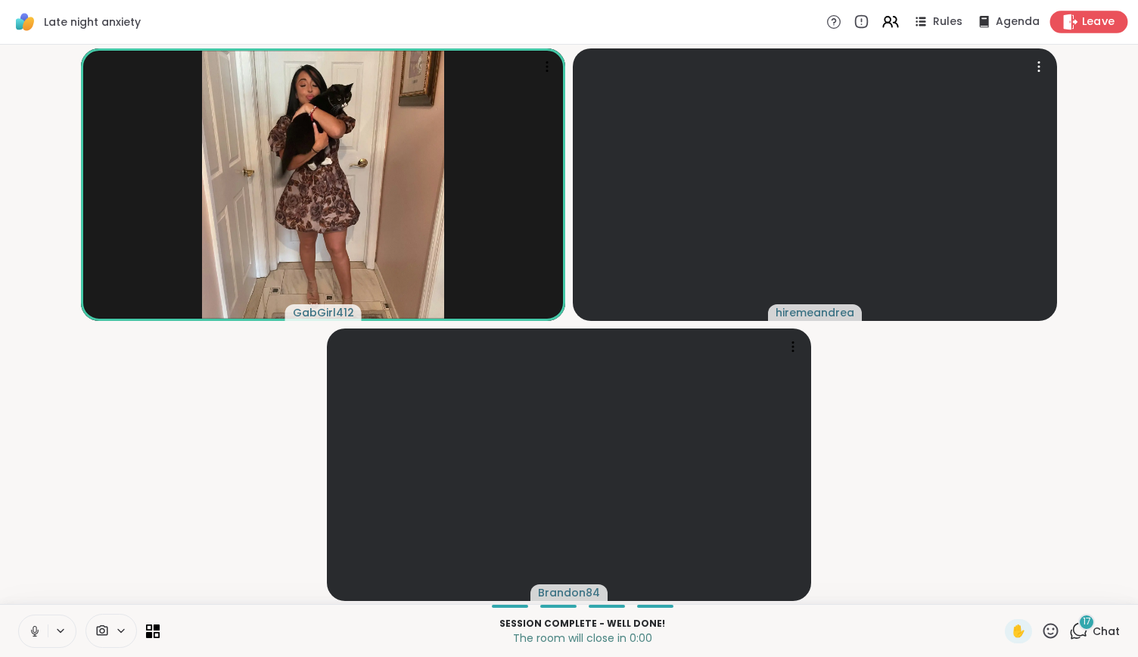
click at [1096, 20] on span "Leave" at bounding box center [1098, 22] width 33 height 16
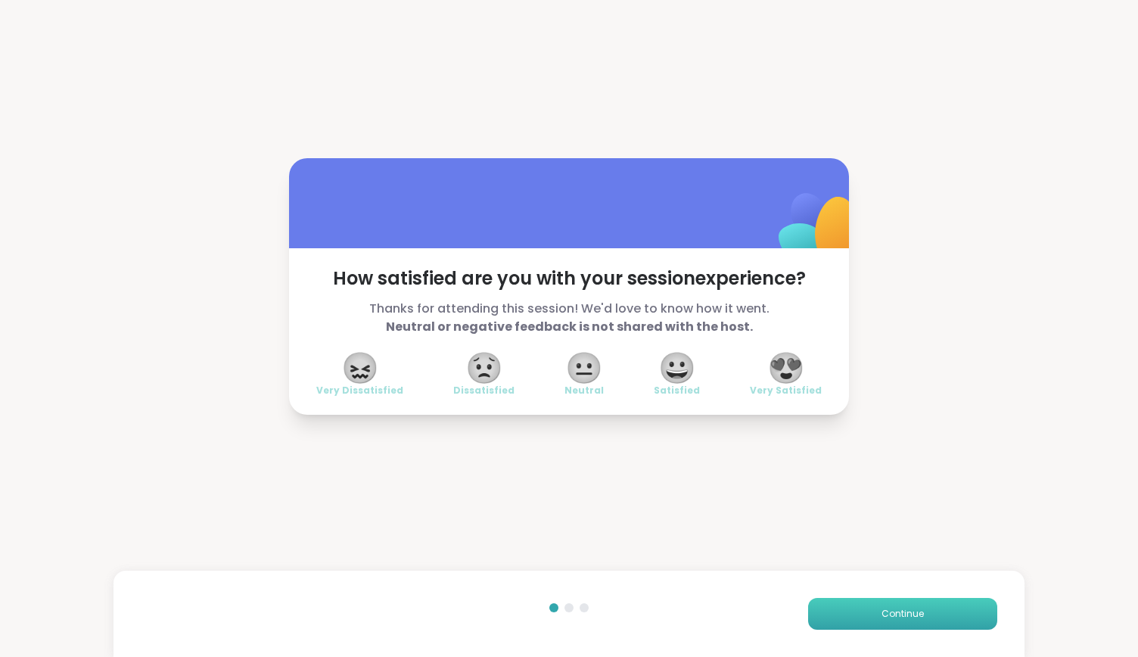
click at [900, 615] on span "Continue" at bounding box center [903, 614] width 42 height 14
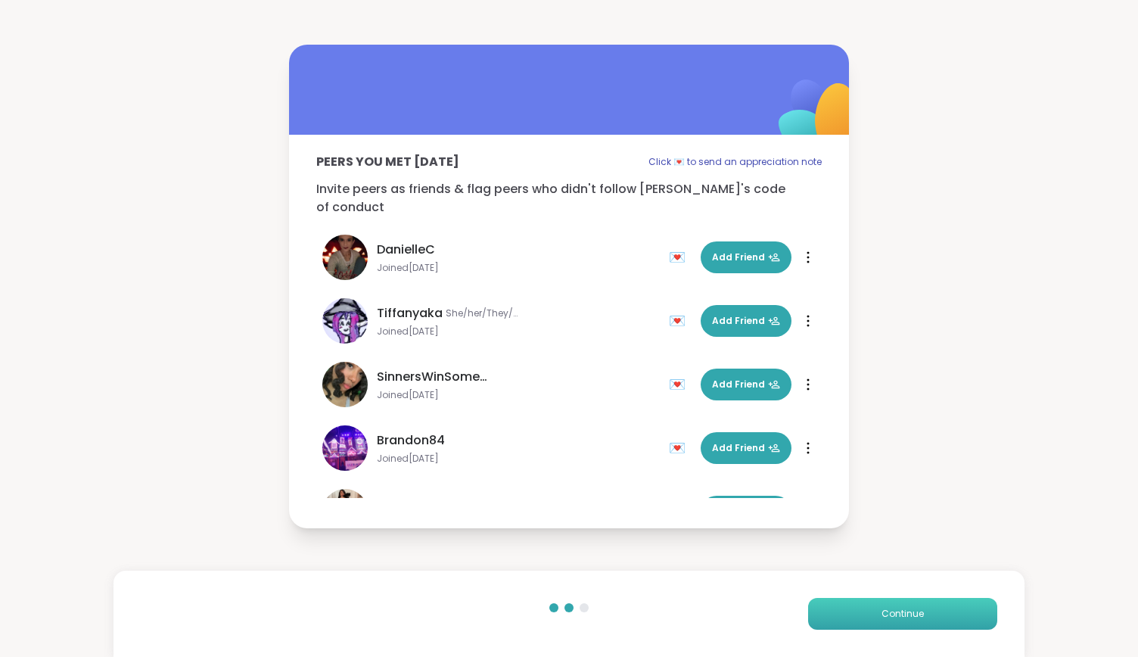
click at [900, 615] on span "Continue" at bounding box center [903, 614] width 42 height 14
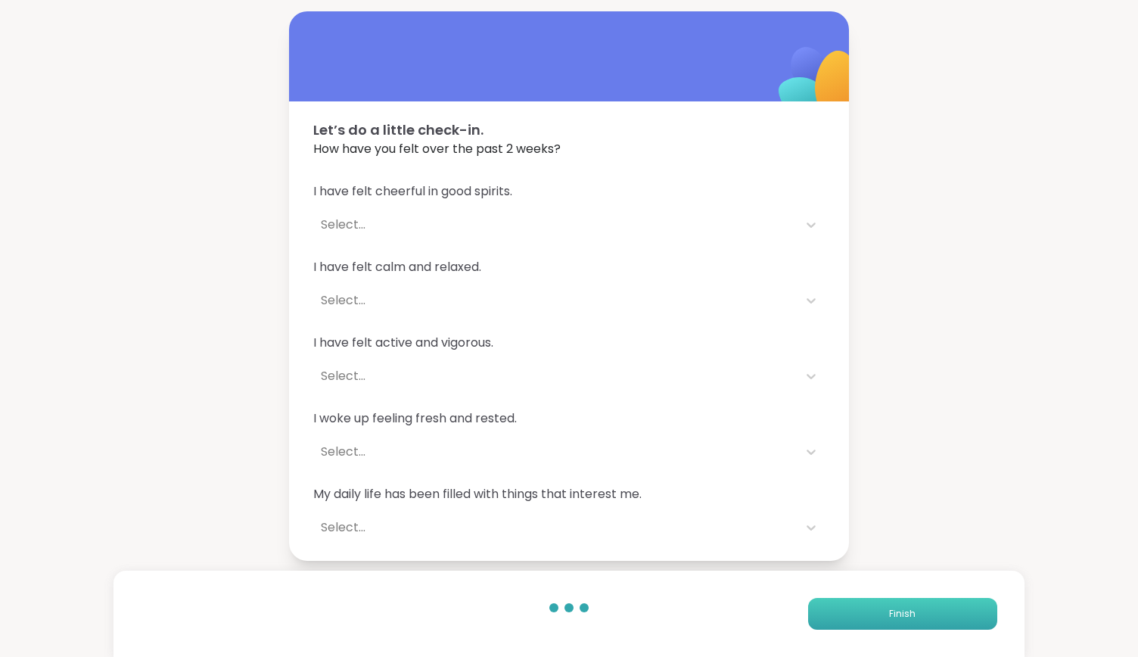
click at [900, 615] on span "Finish" at bounding box center [902, 614] width 26 height 14
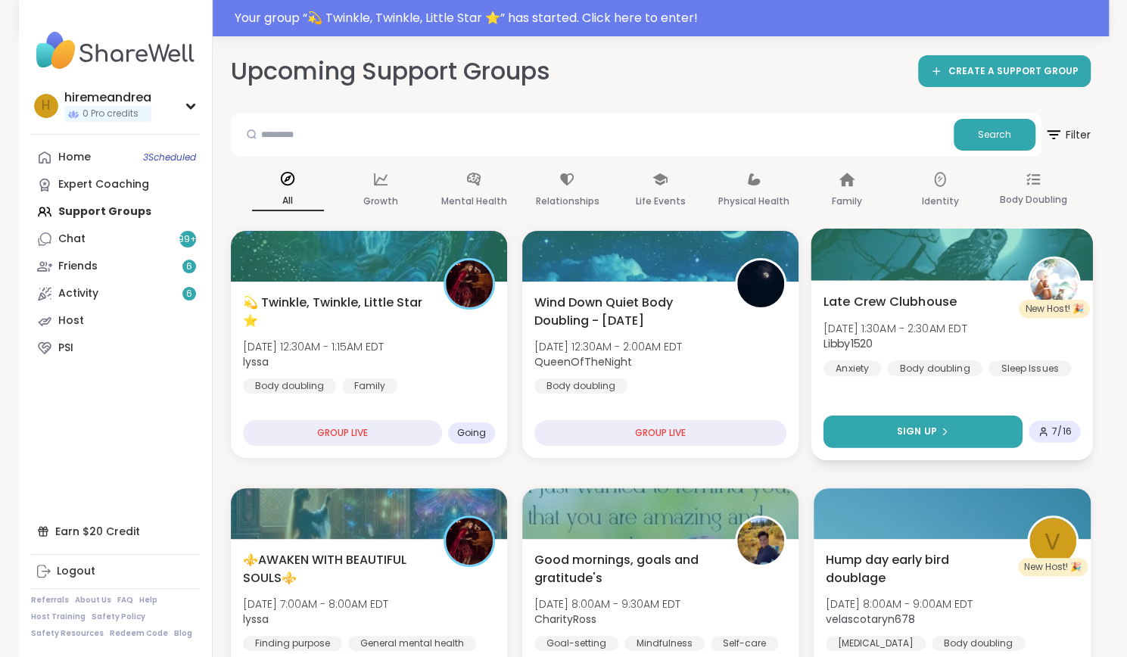
click at [920, 433] on span "Sign Up" at bounding box center [917, 432] width 40 height 14
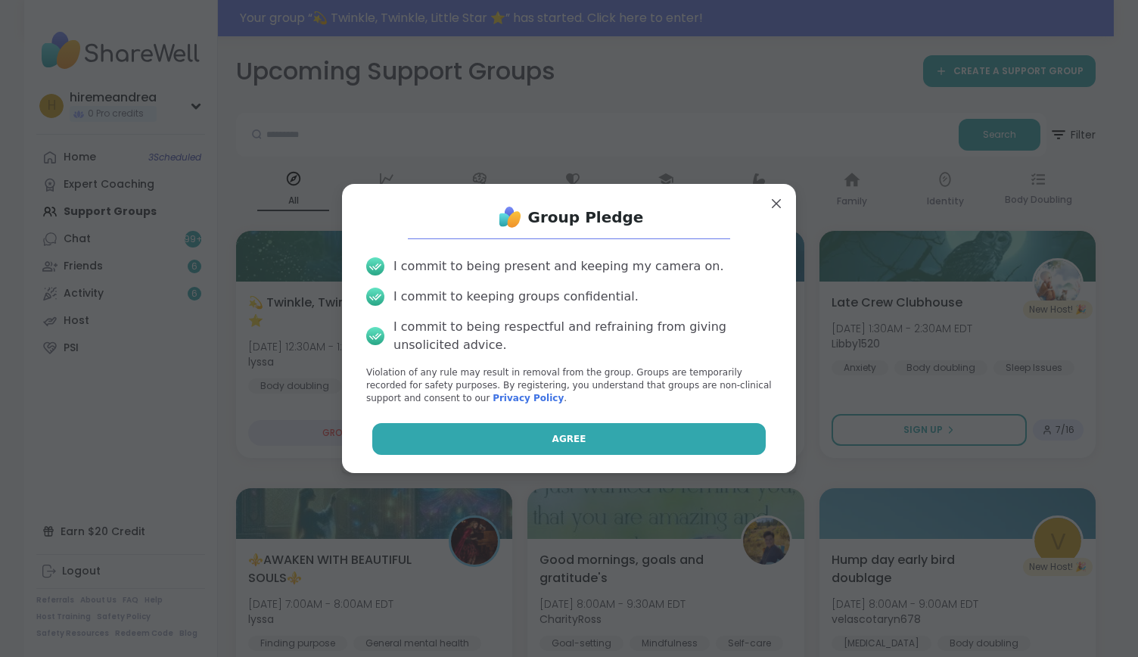
click at [677, 441] on button "Agree" at bounding box center [569, 439] width 394 height 32
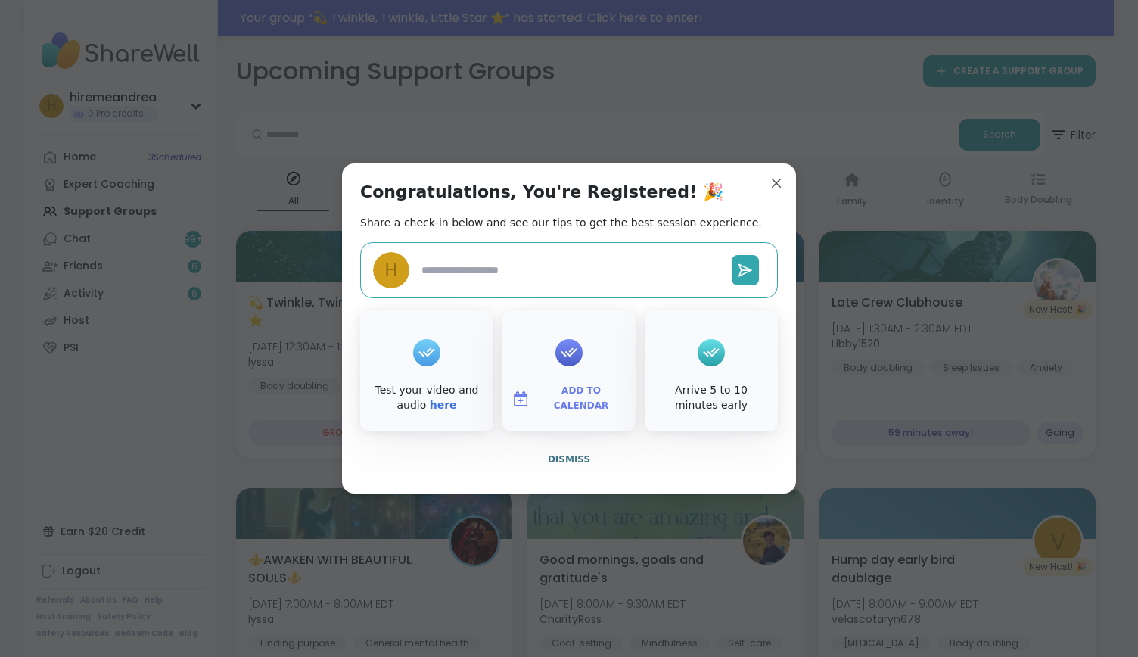
type textarea "*"
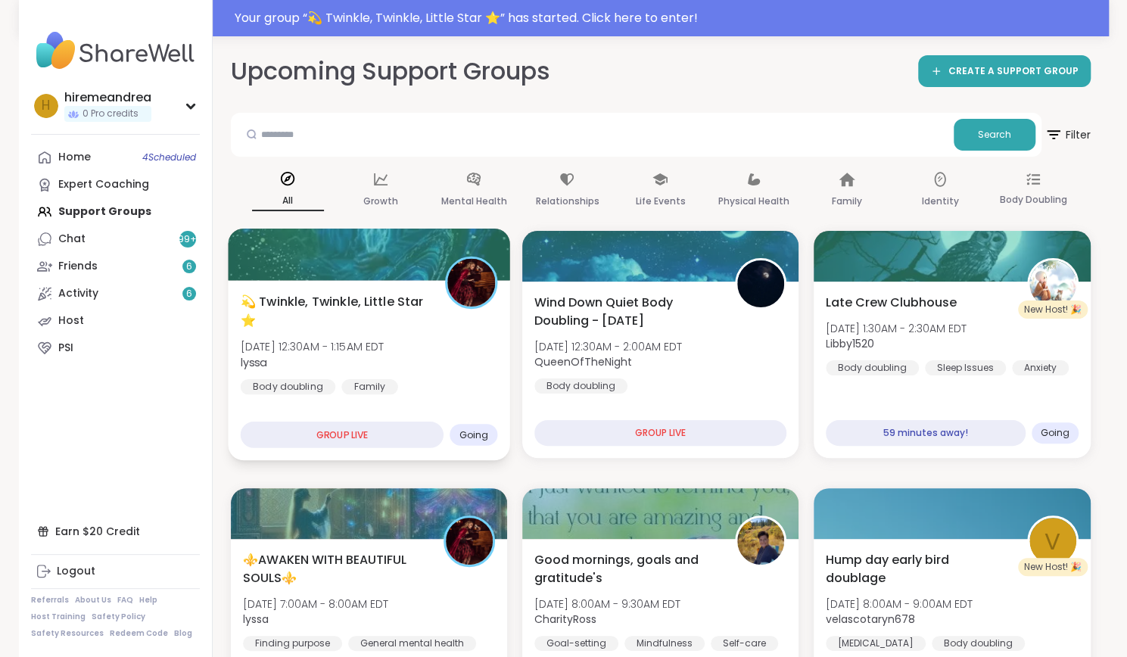
click at [313, 410] on div "💫 Twinkle, Twinkle, Little Star ⭐️ [DATE] 12:30AM - 1:15AM EDT lyssa Body doubl…" at bounding box center [369, 370] width 282 height 180
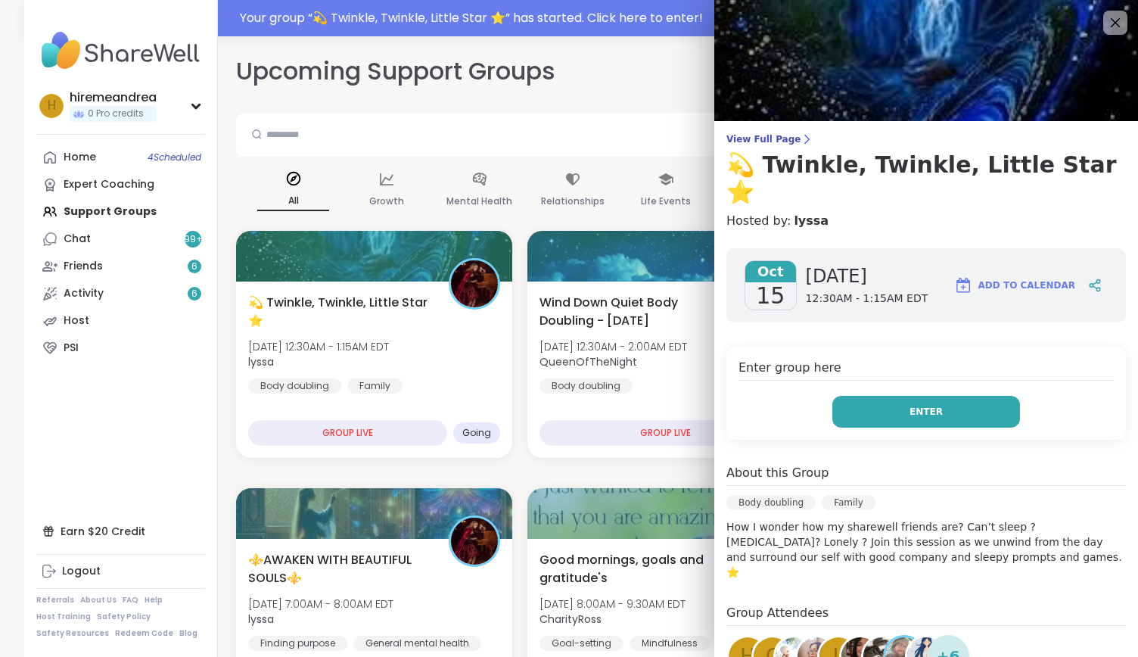
click at [879, 396] on button "Enter" at bounding box center [927, 412] width 188 height 32
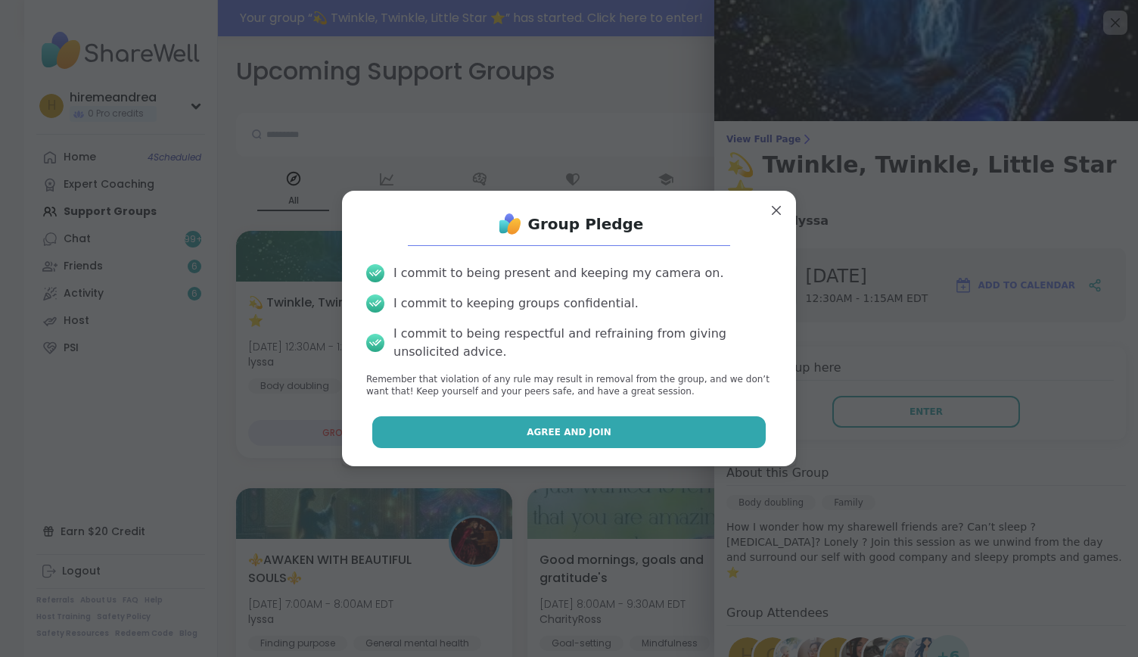
click at [626, 434] on button "Agree and Join" at bounding box center [569, 432] width 394 height 32
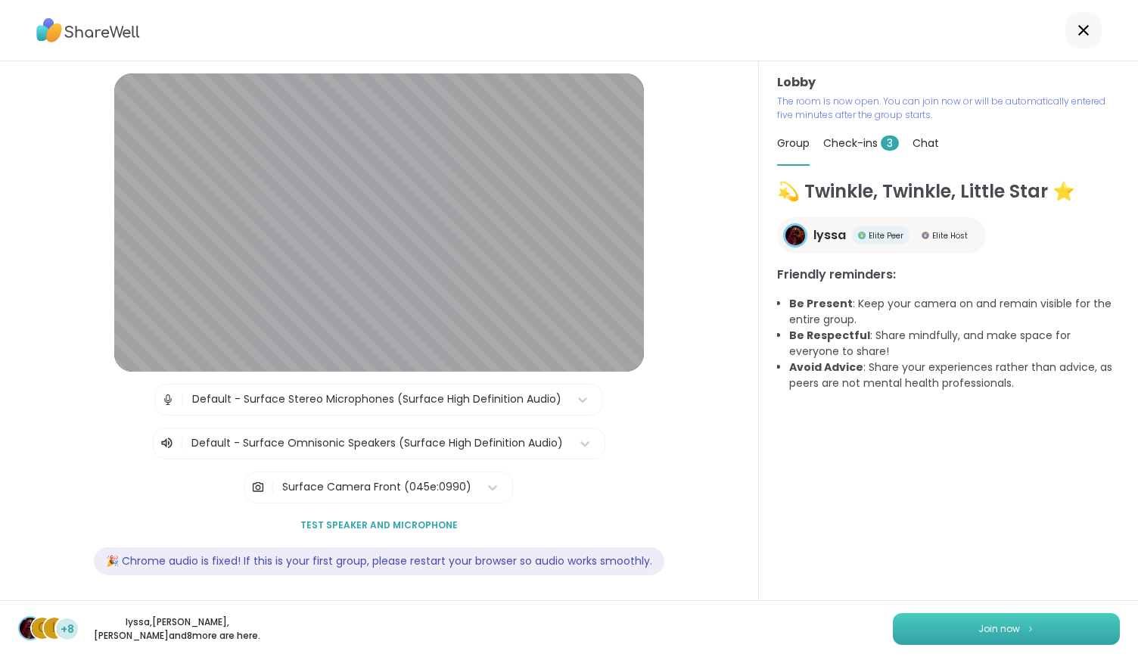
click at [1043, 624] on button "Join now" at bounding box center [1006, 629] width 227 height 32
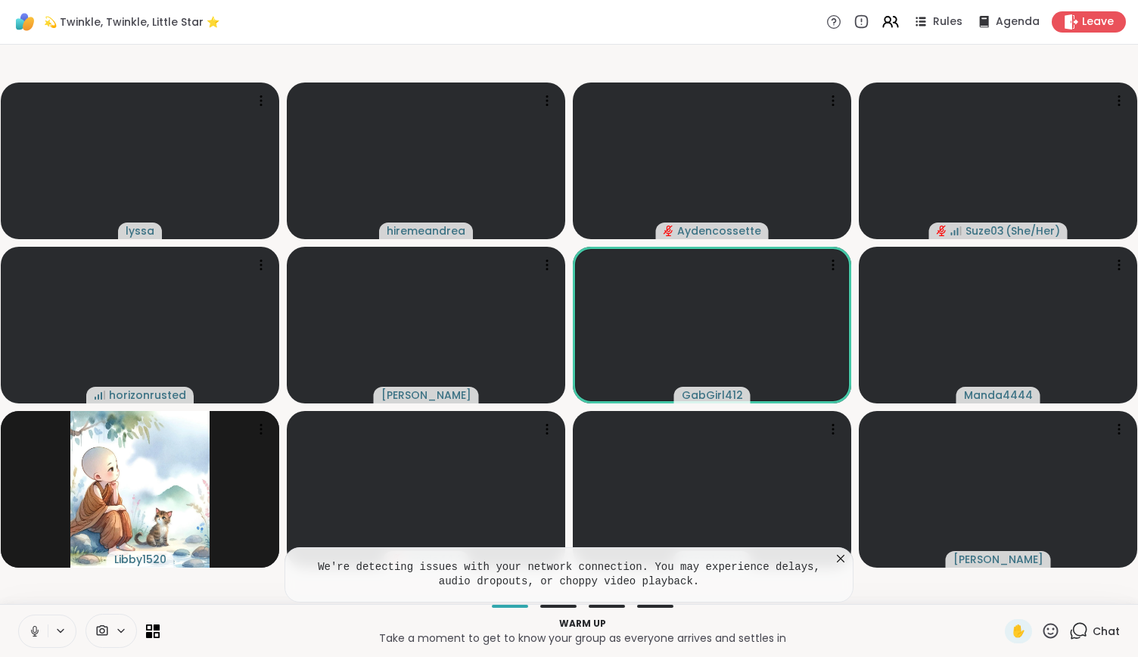
click at [39, 637] on icon at bounding box center [35, 631] width 14 height 14
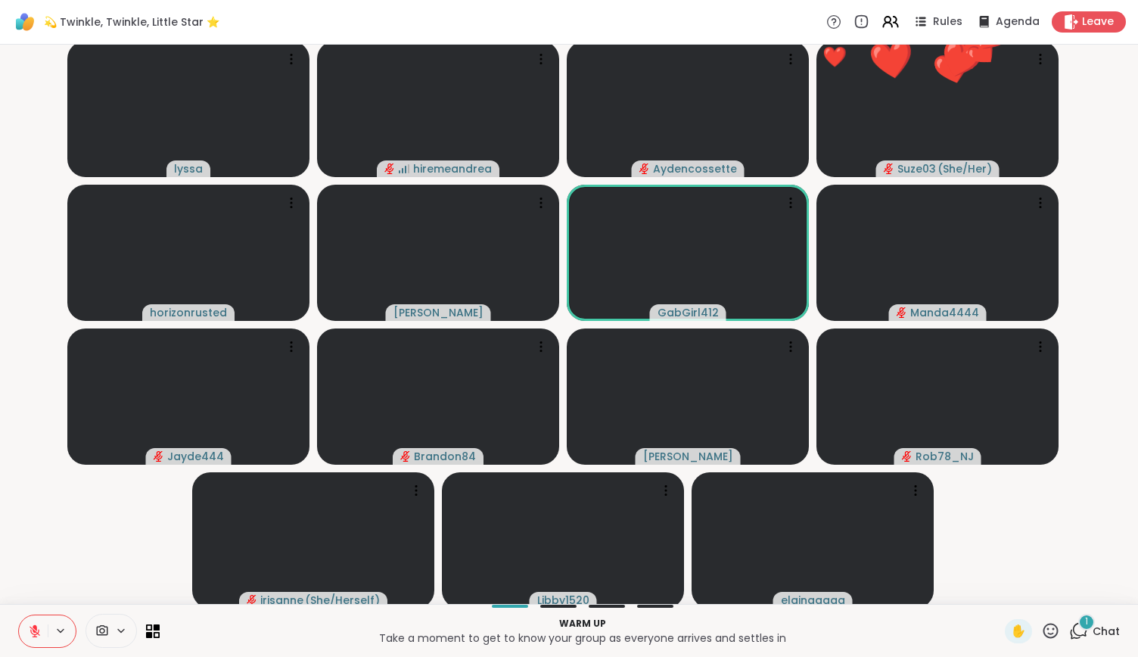
click at [1042, 628] on icon at bounding box center [1051, 630] width 19 height 19
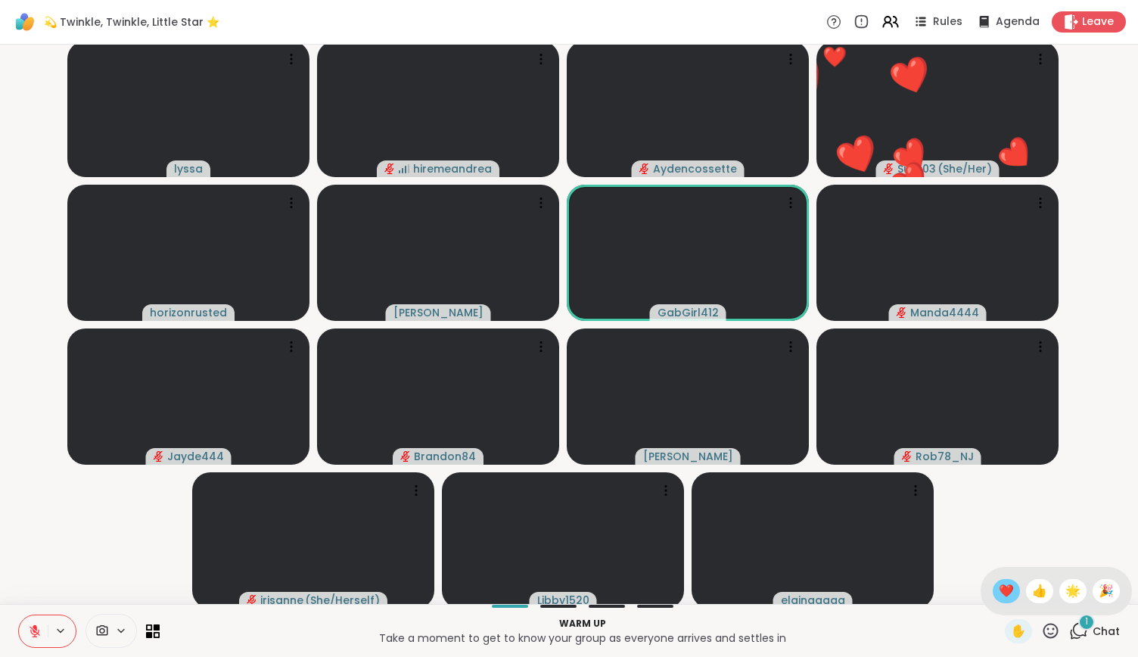
click at [999, 588] on span "❤️" at bounding box center [1006, 591] width 15 height 18
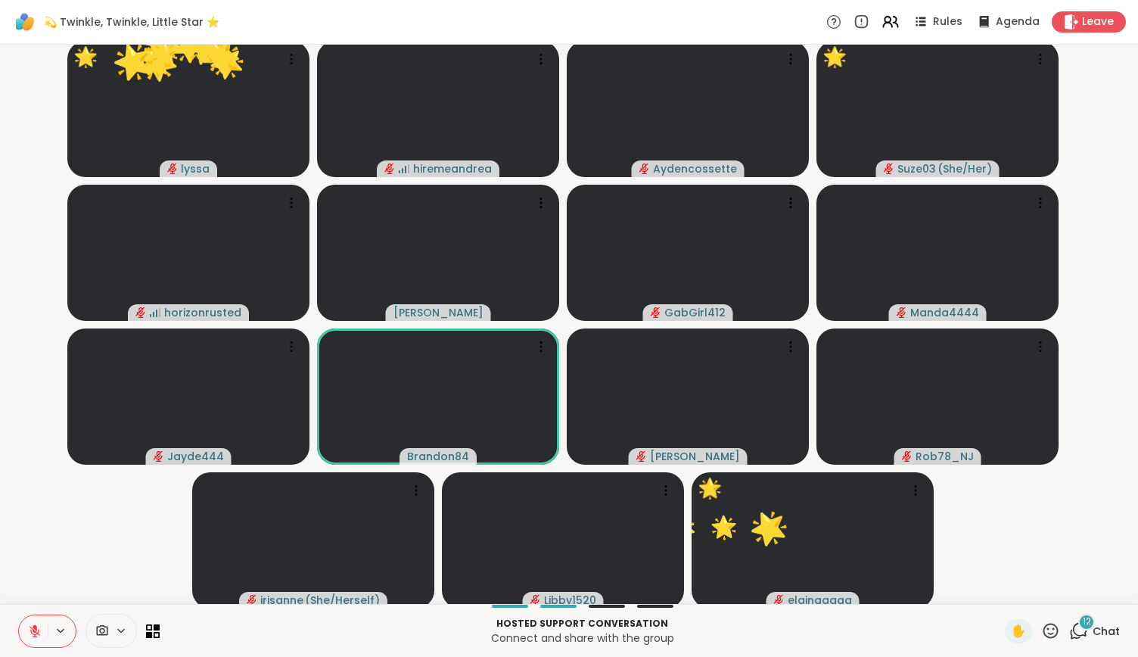
click at [1044, 628] on icon at bounding box center [1051, 630] width 15 height 15
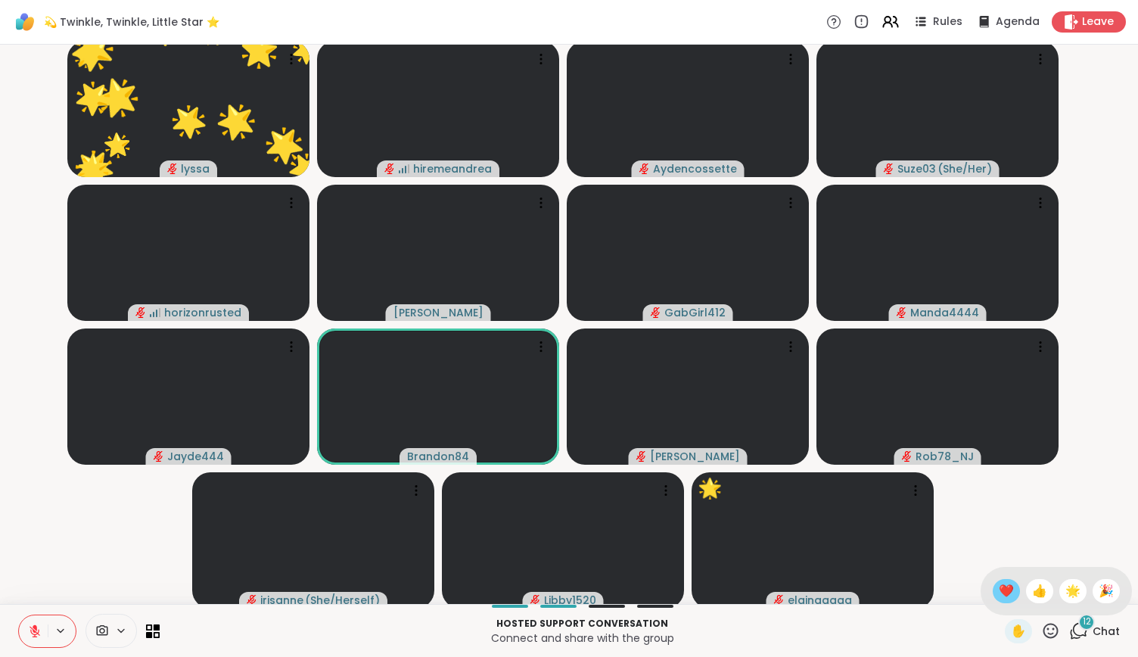
click at [999, 585] on span "❤️" at bounding box center [1006, 591] width 15 height 18
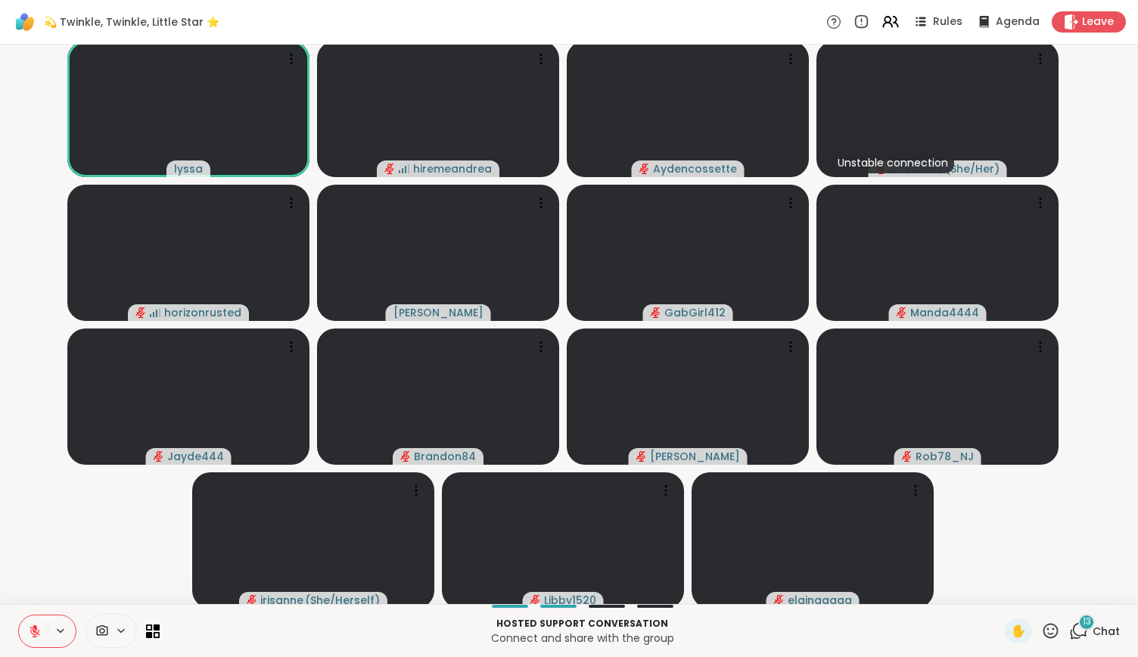
click at [28, 627] on icon at bounding box center [35, 631] width 14 height 14
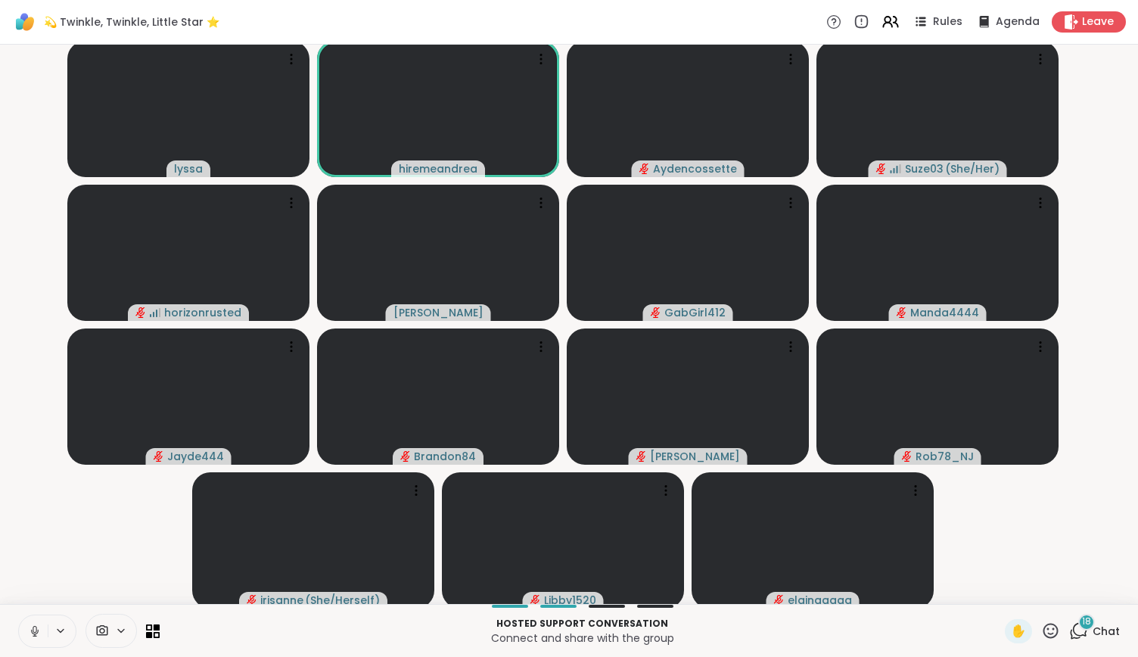
click at [35, 622] on button at bounding box center [33, 631] width 29 height 32
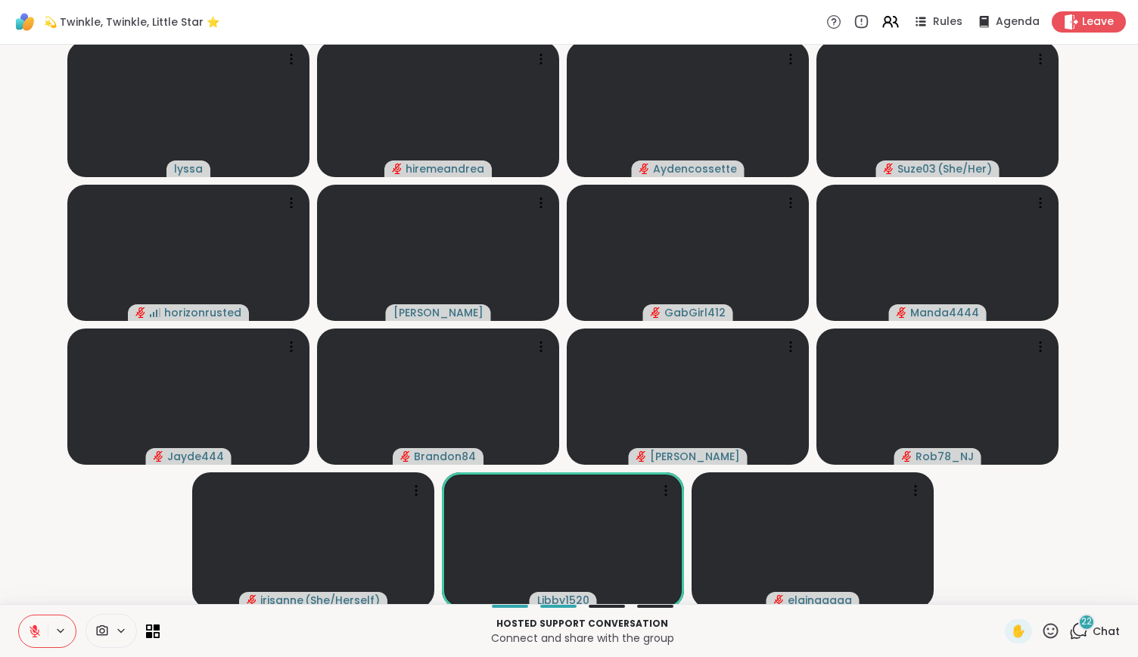
click at [1044, 634] on icon at bounding box center [1051, 630] width 15 height 15
click at [999, 588] on span "❤️" at bounding box center [1006, 591] width 15 height 18
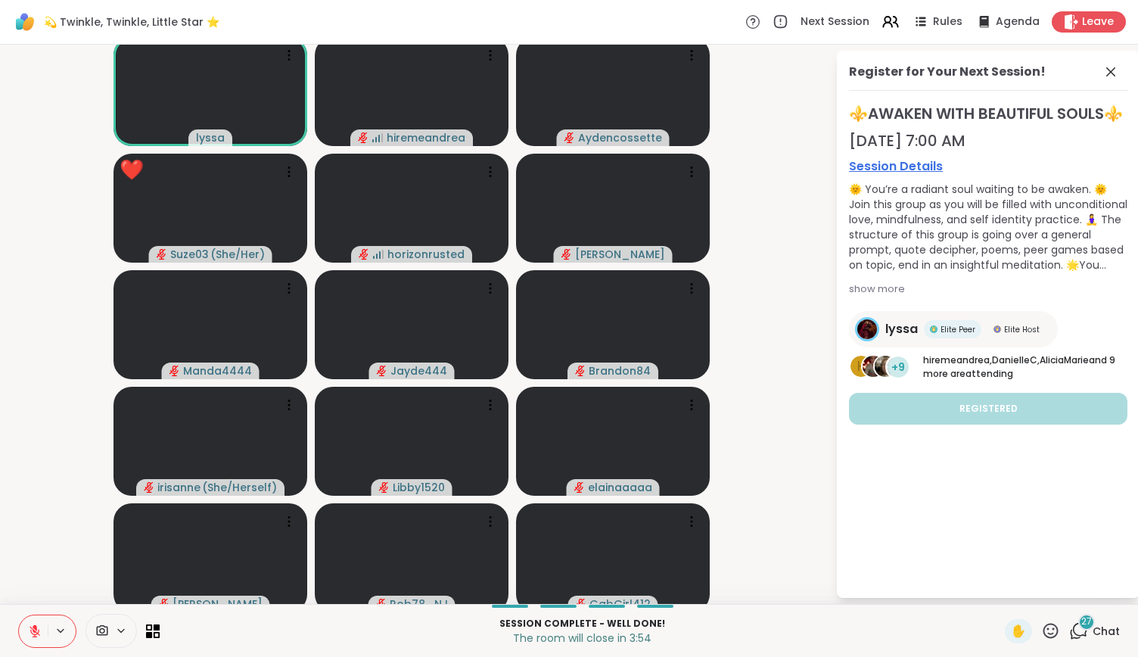
click at [1043, 639] on icon at bounding box center [1051, 630] width 19 height 19
click at [999, 591] on span "❤️" at bounding box center [1006, 591] width 15 height 18
click at [1102, 69] on icon at bounding box center [1111, 72] width 18 height 18
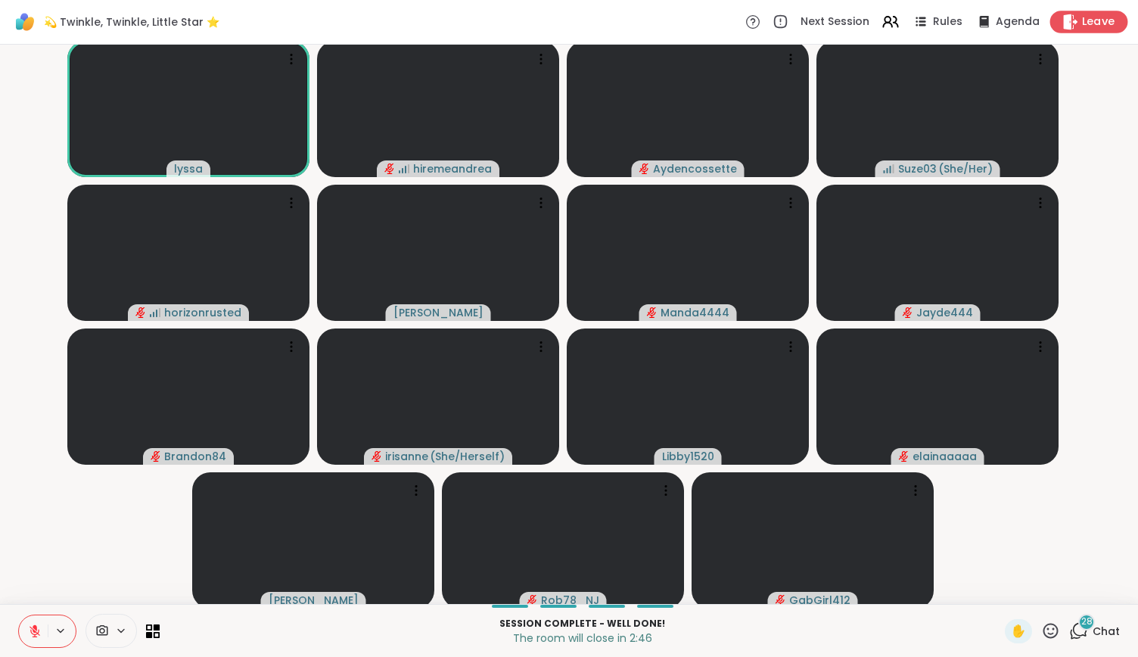
click at [1082, 16] on span "Leave" at bounding box center [1098, 22] width 33 height 16
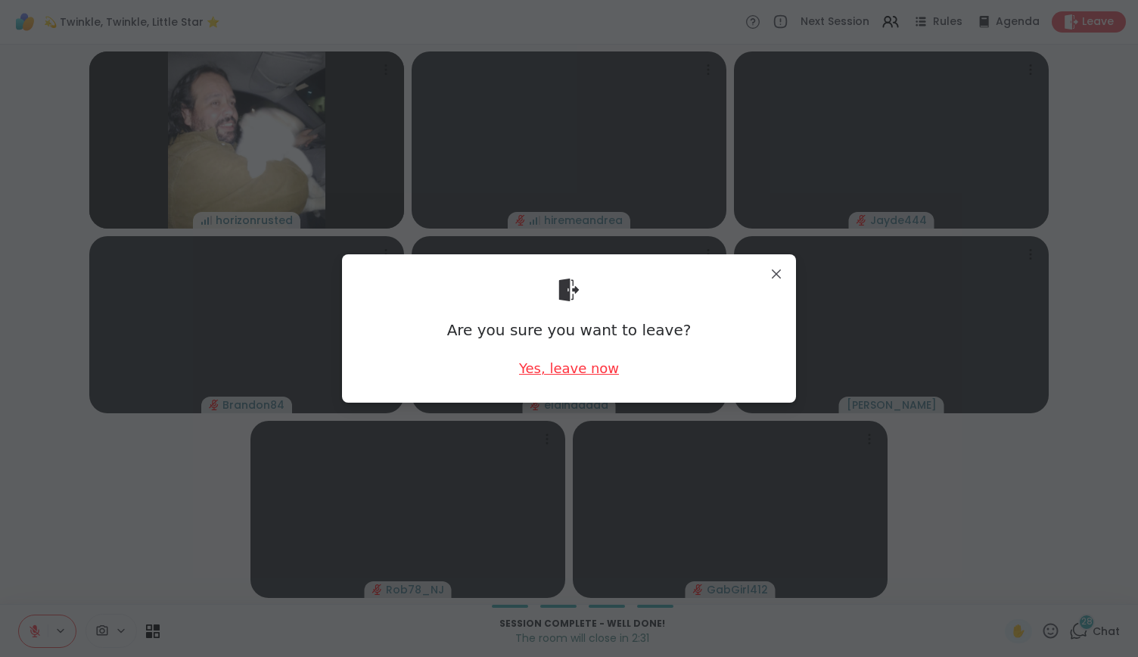
click at [565, 370] on div "Yes, leave now" at bounding box center [569, 368] width 100 height 19
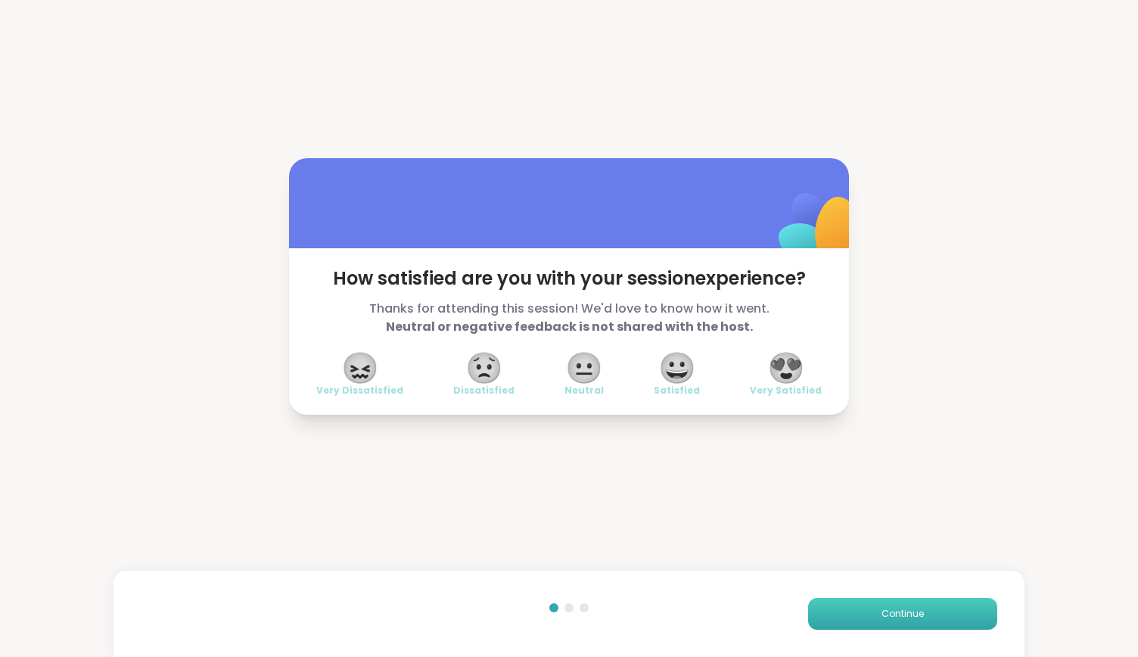
click at [855, 612] on button "Continue" at bounding box center [902, 614] width 189 height 32
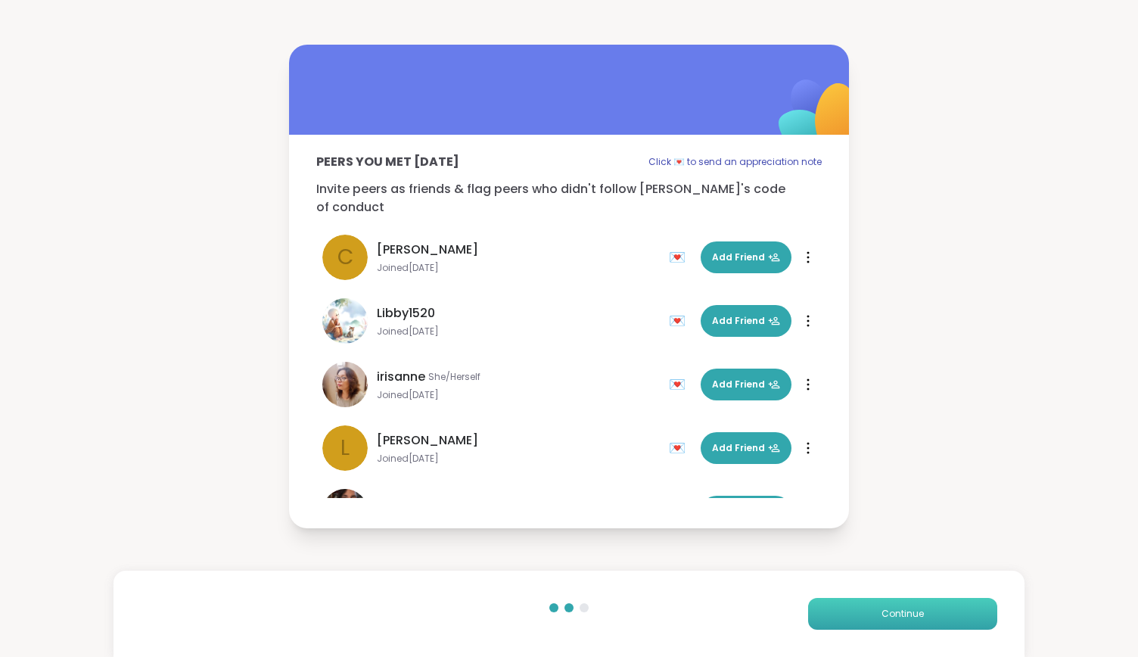
click at [855, 612] on button "Continue" at bounding box center [902, 614] width 189 height 32
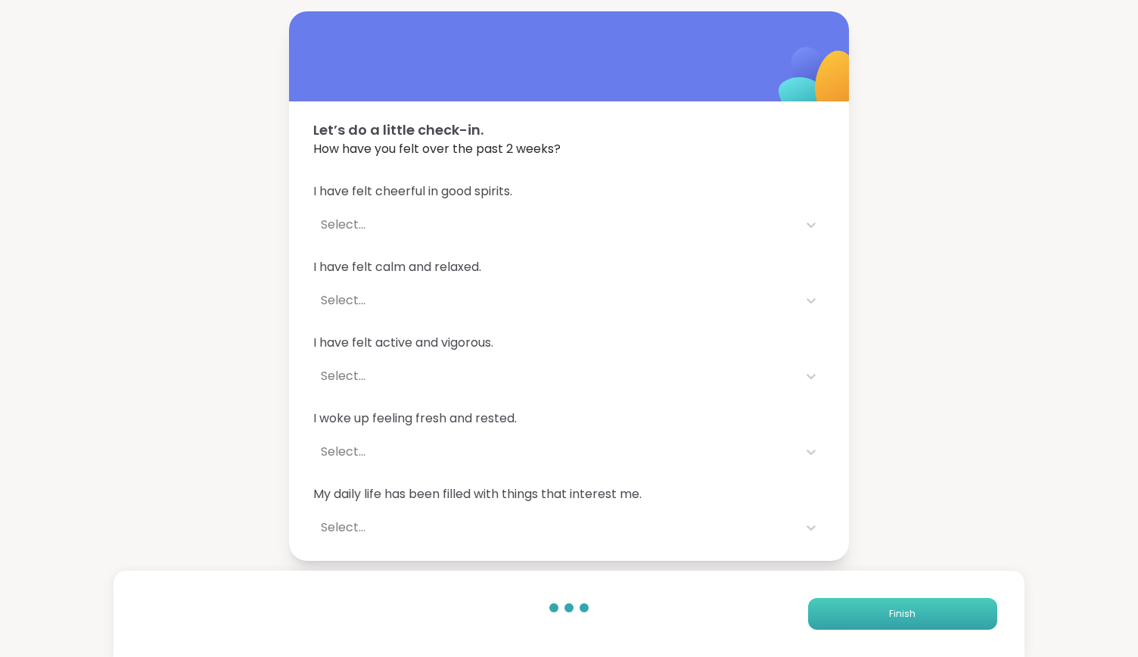
click at [855, 612] on button "Finish" at bounding box center [902, 614] width 189 height 32
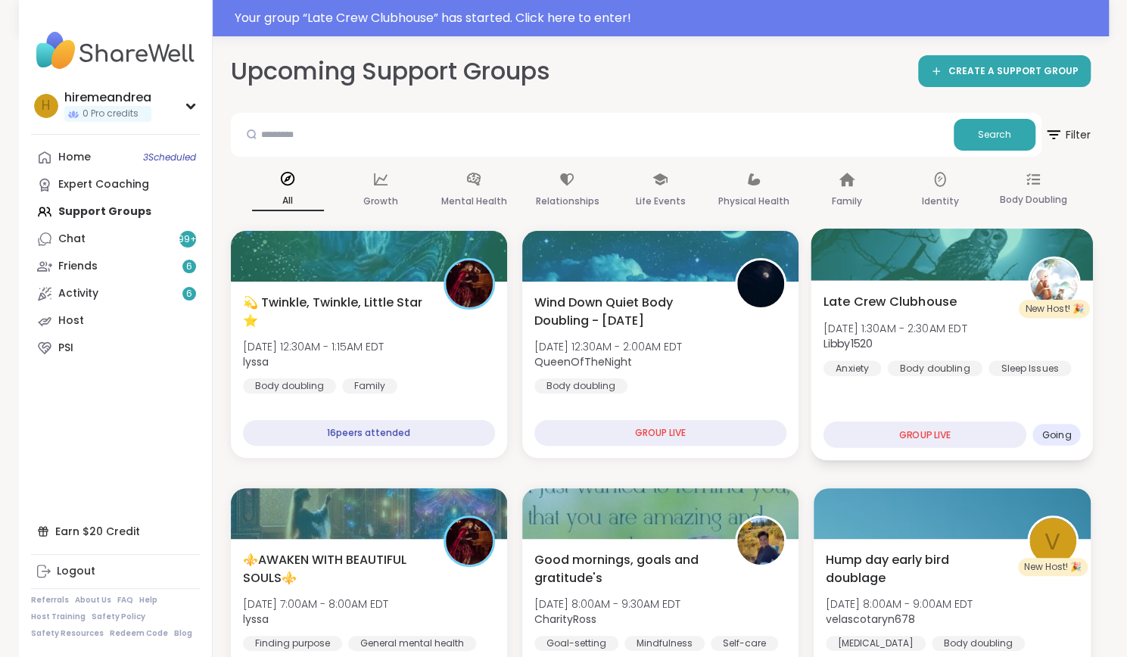
click at [895, 399] on div "Late Crew Clubhouse [DATE] 1:30AM - 2:30AM EDT Libby1520 Anxiety Body doubling …" at bounding box center [952, 370] width 282 height 180
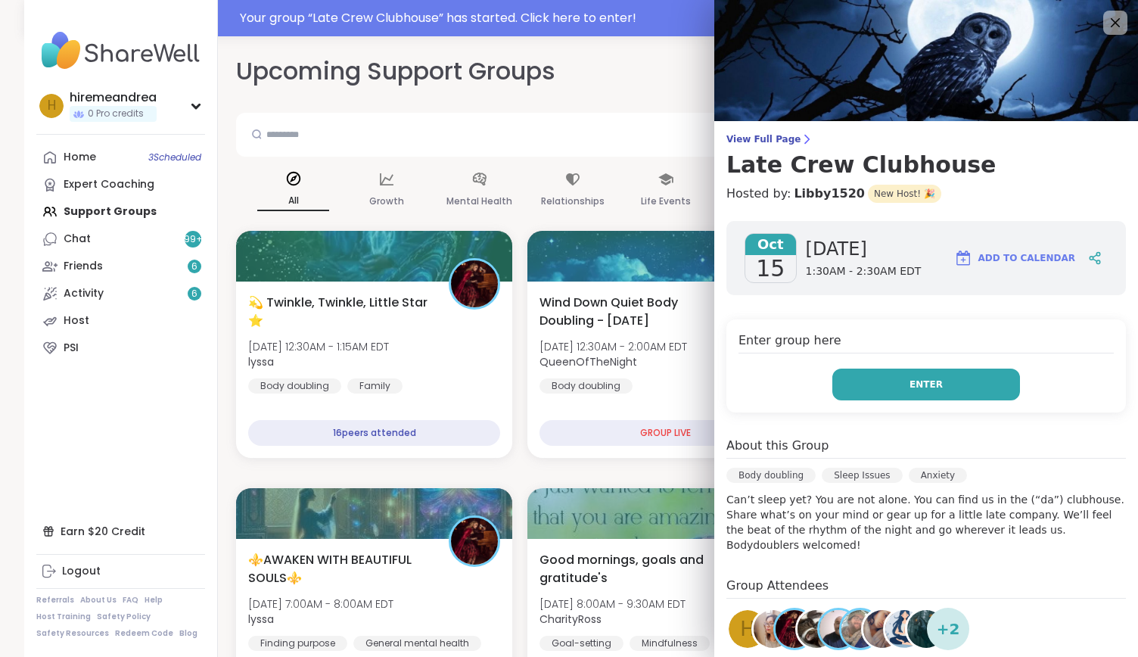
click at [897, 395] on button "Enter" at bounding box center [927, 385] width 188 height 32
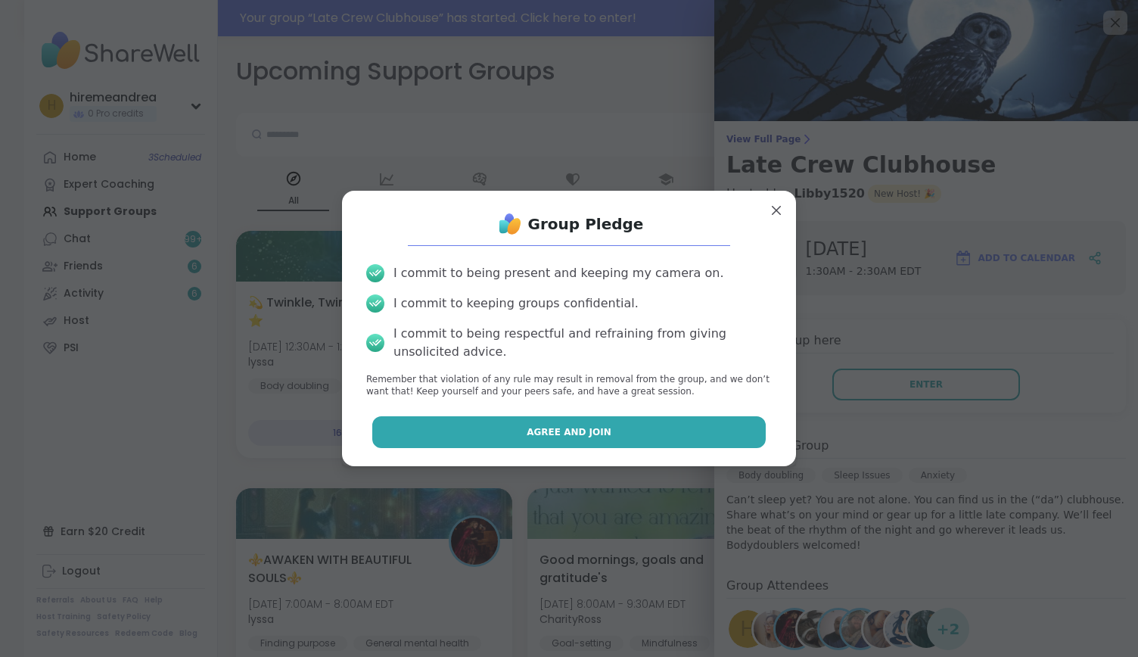
click at [603, 434] on button "Agree and Join" at bounding box center [569, 432] width 394 height 32
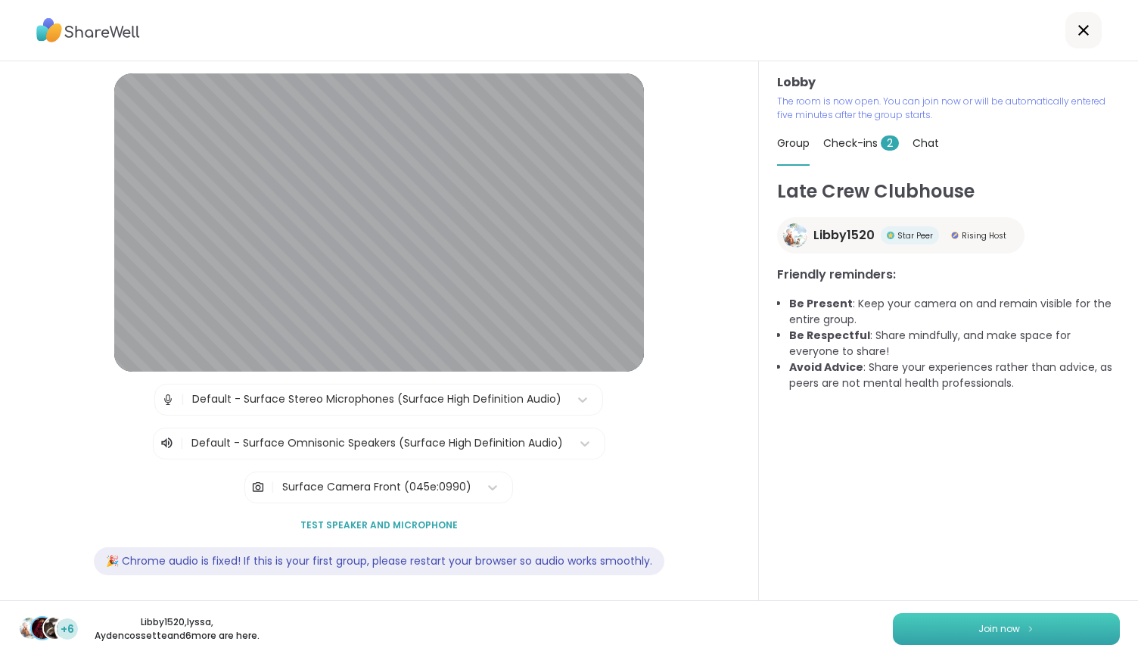
click at [979, 623] on span "Join now" at bounding box center [1000, 629] width 42 height 14
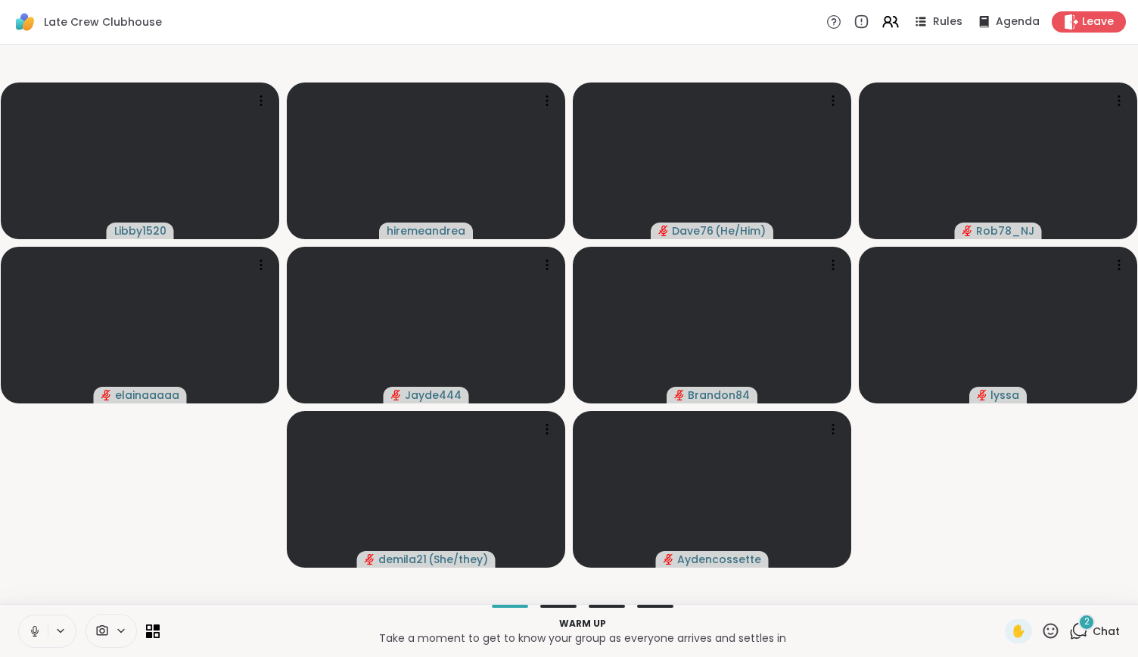
click at [36, 624] on icon at bounding box center [35, 631] width 14 height 14
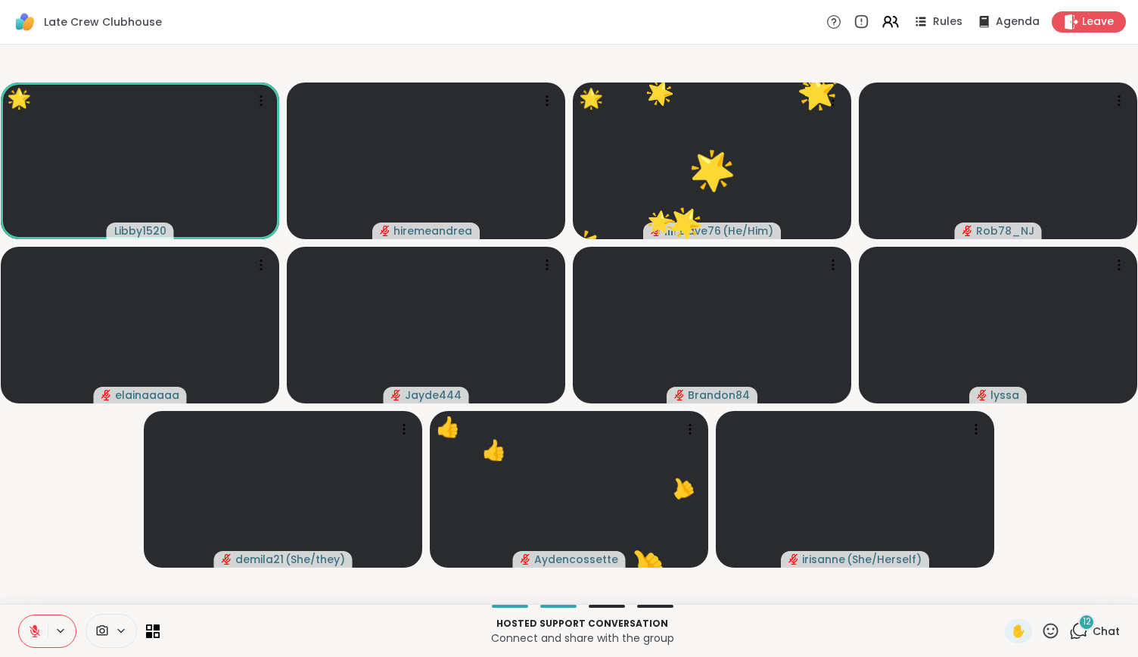
click at [1042, 623] on icon at bounding box center [1051, 630] width 19 height 19
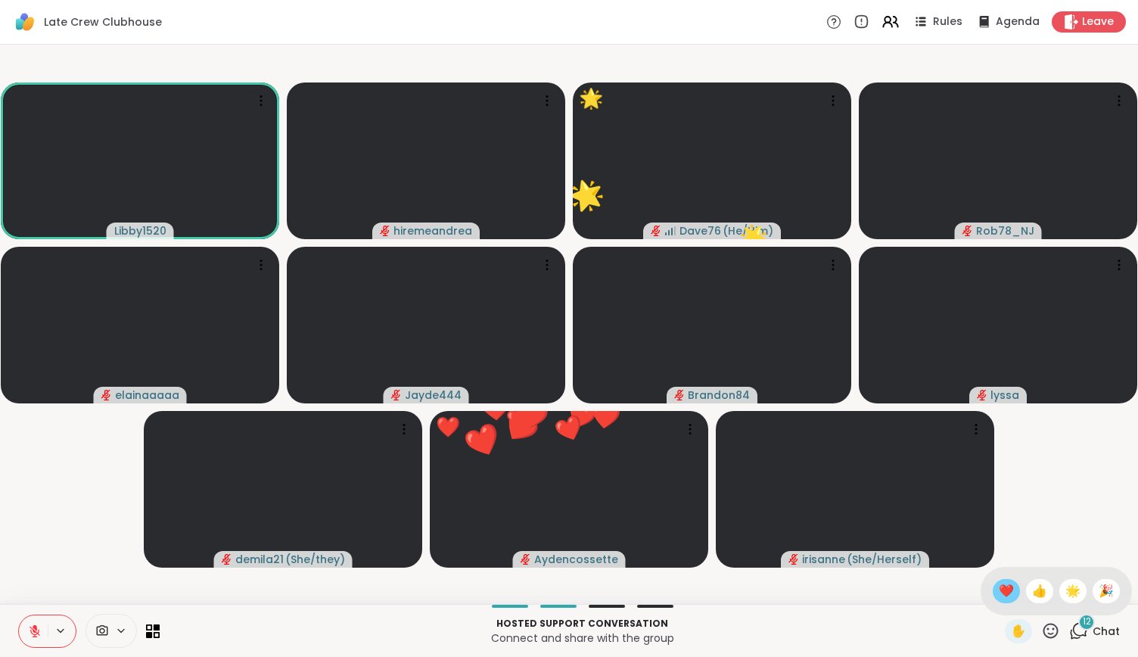
click at [999, 584] on span "❤️" at bounding box center [1006, 591] width 15 height 18
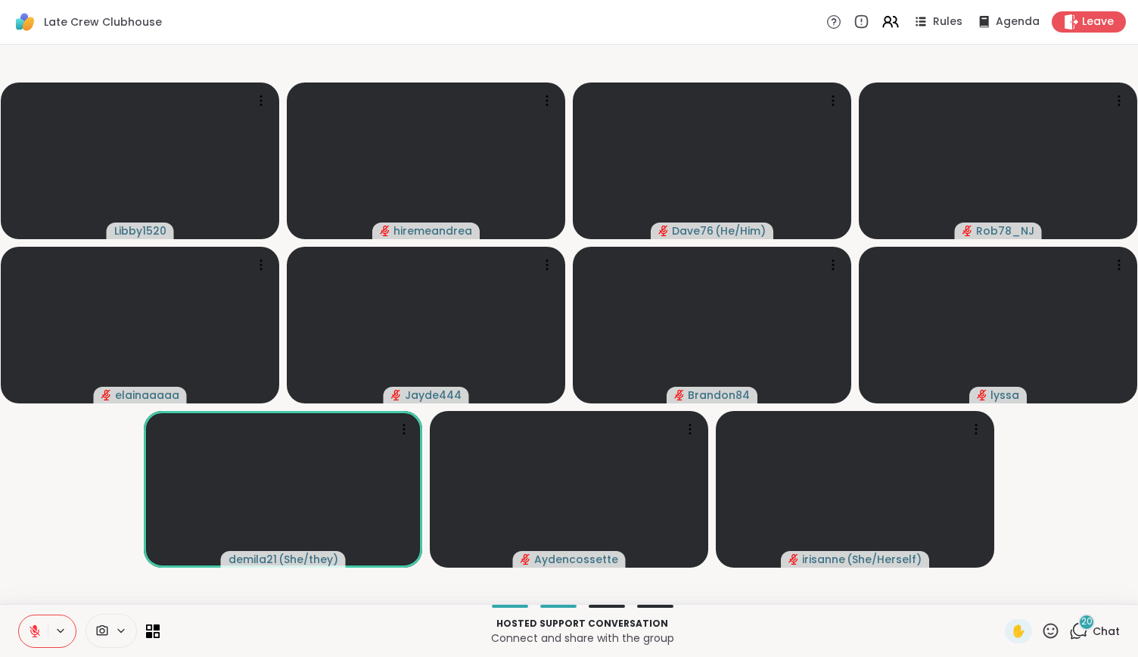
click at [1042, 636] on icon at bounding box center [1051, 630] width 19 height 19
click at [1099, 594] on span "🎉" at bounding box center [1106, 591] width 15 height 18
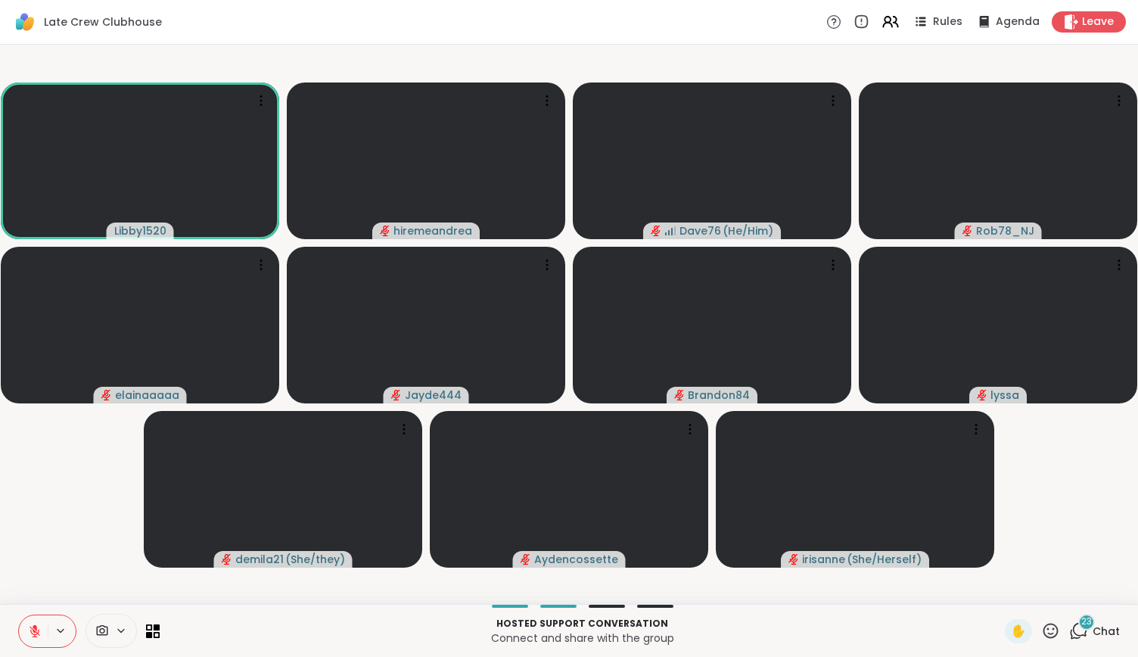
click at [33, 637] on icon at bounding box center [35, 631] width 11 height 11
click at [36, 632] on icon at bounding box center [35, 631] width 14 height 14
click at [1079, 623] on div "23" at bounding box center [1087, 622] width 17 height 17
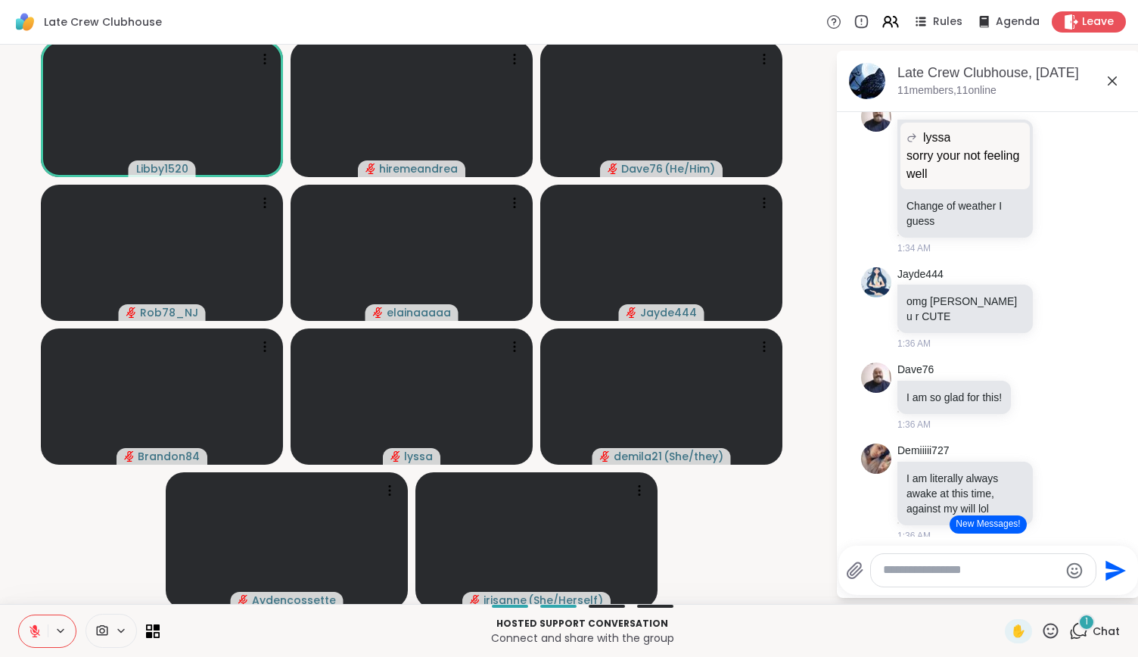
scroll to position [767, 0]
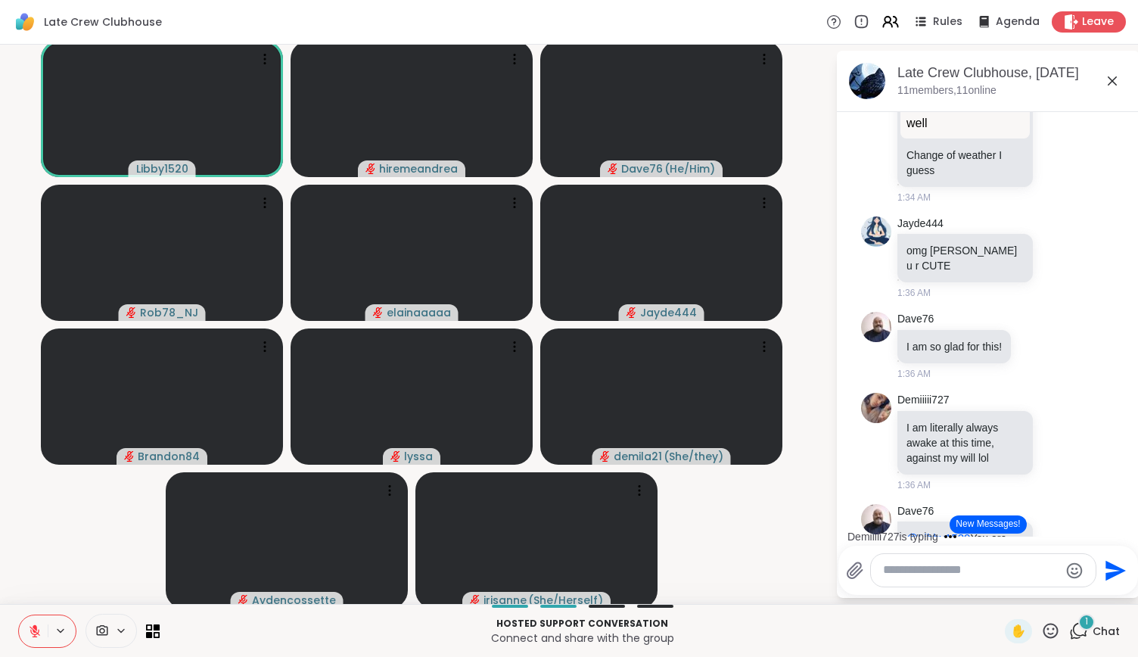
click at [1110, 531] on div "Demiiiii727 is typing" at bounding box center [991, 537] width 297 height 24
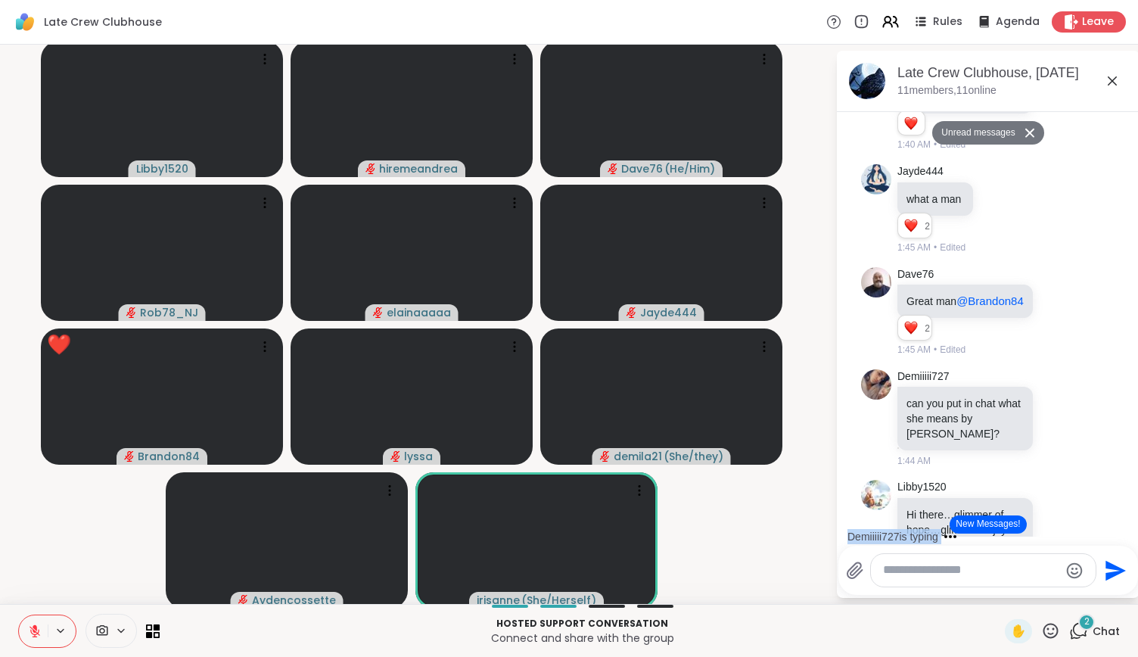
scroll to position [1897, 0]
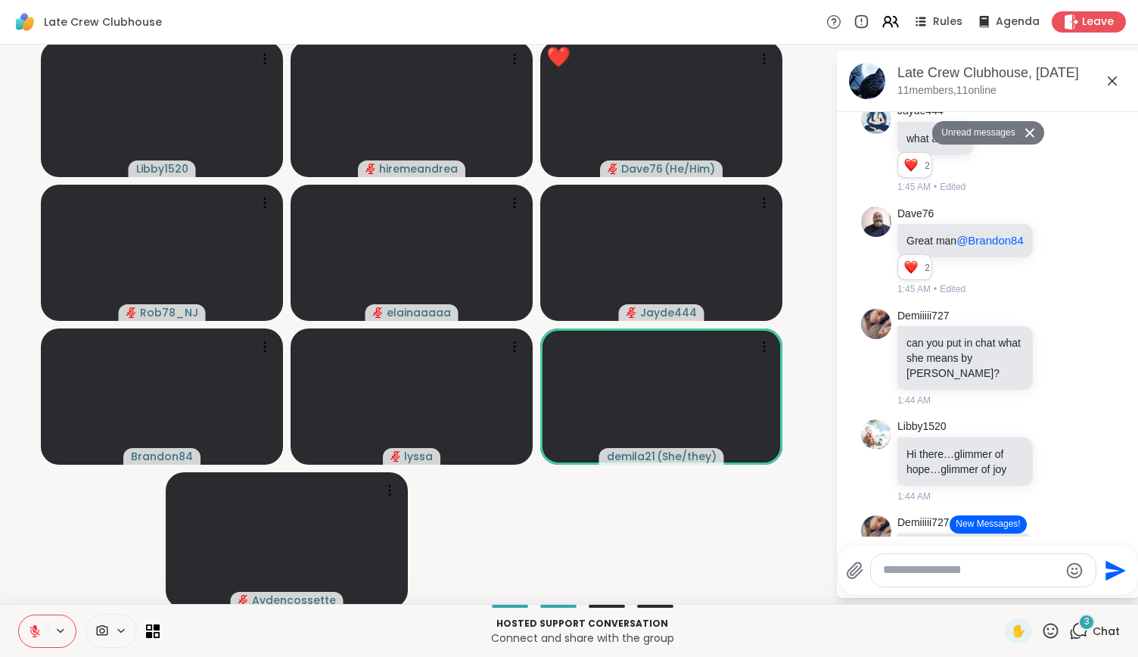
click at [37, 621] on button at bounding box center [33, 631] width 29 height 32
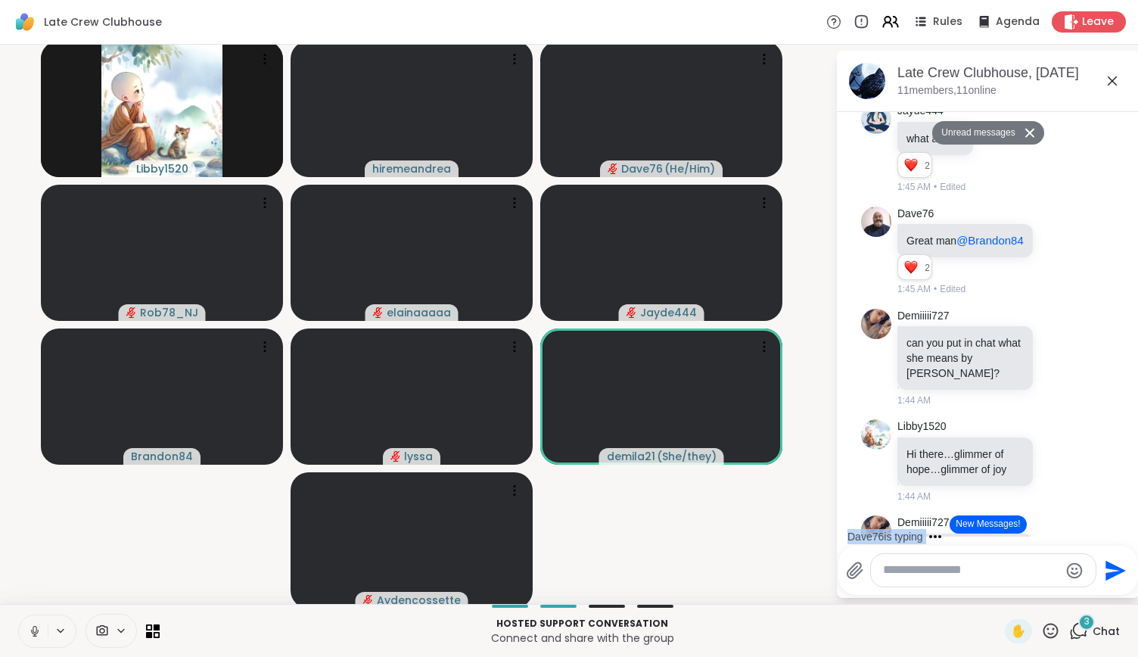
click at [37, 627] on icon at bounding box center [35, 631] width 14 height 14
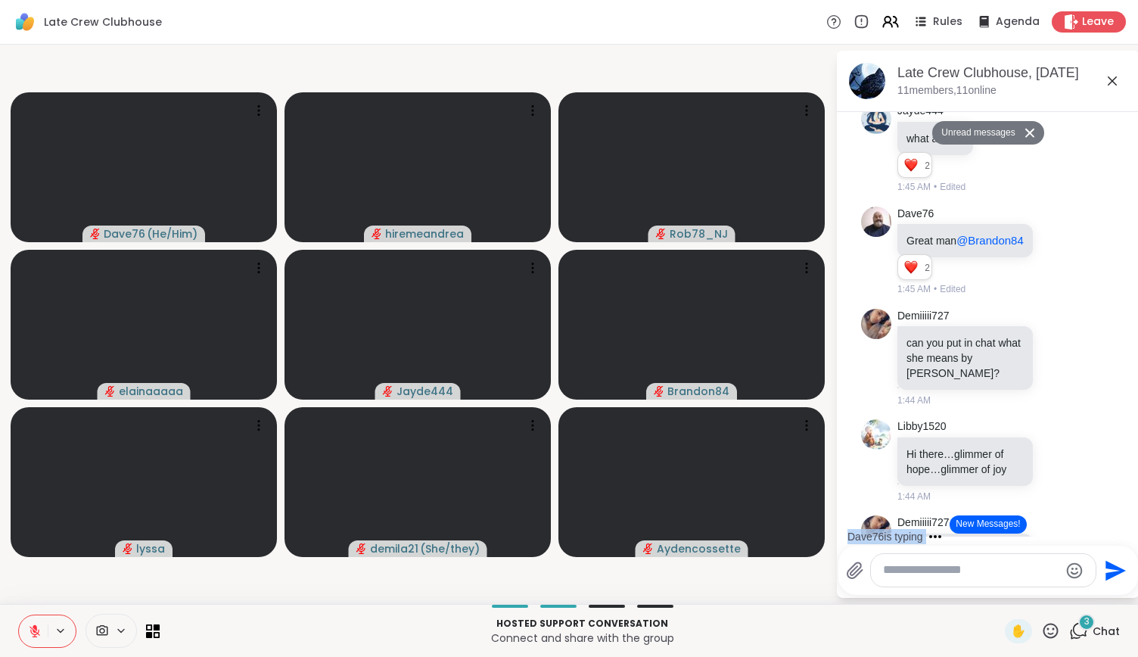
click at [1125, 535] on div "Dave76 is typing" at bounding box center [991, 537] width 297 height 24
click at [1123, 534] on div "Dave76 is typing" at bounding box center [991, 537] width 297 height 24
click at [1122, 531] on div "Dave76 is typing" at bounding box center [991, 537] width 297 height 24
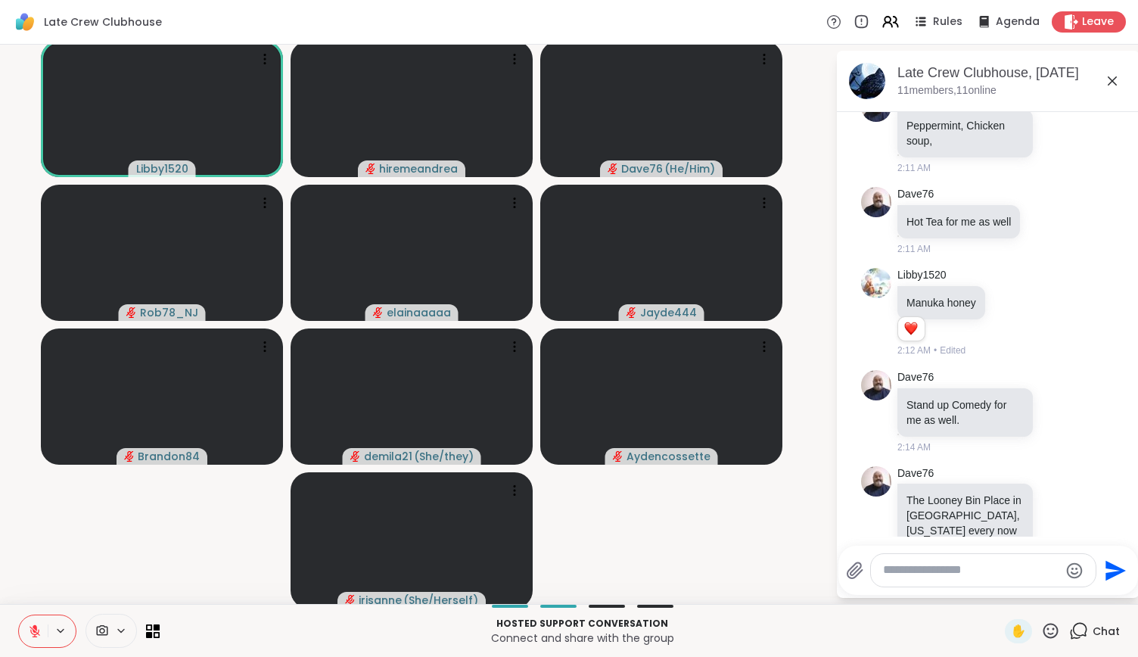
scroll to position [6760, 0]
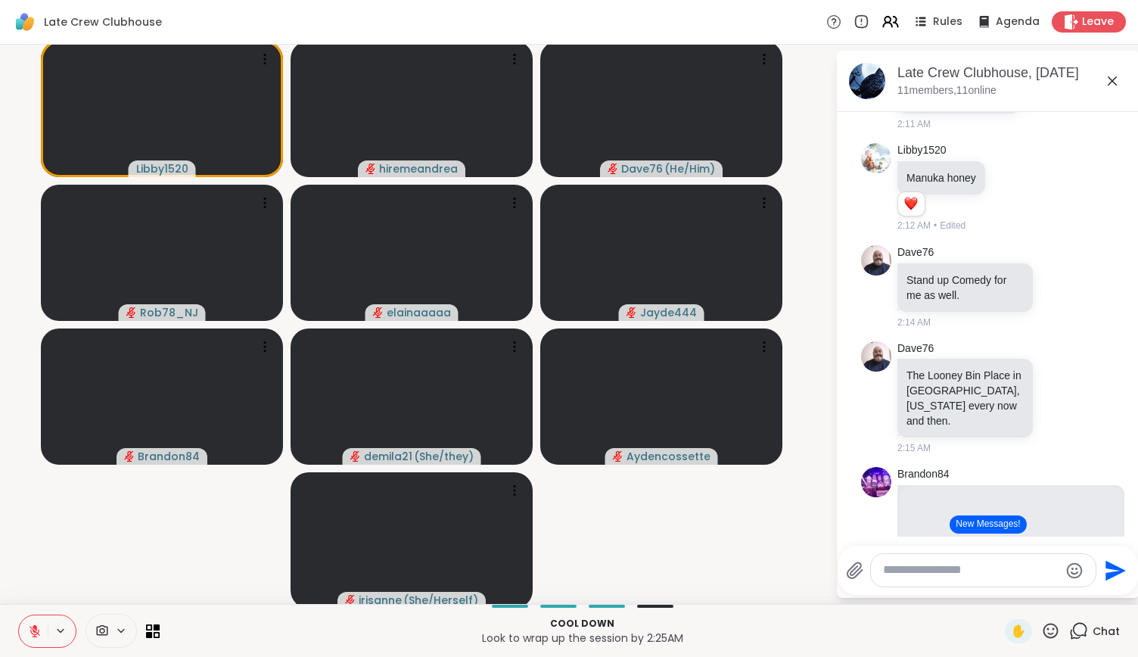
click at [1044, 630] on icon at bounding box center [1051, 630] width 15 height 15
click at [999, 588] on span "❤️" at bounding box center [1006, 591] width 15 height 18
